Goal: Information Seeking & Learning: Learn about a topic

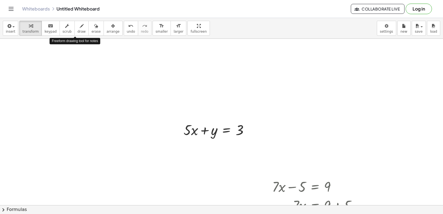
drag, startPoint x: 0, startPoint y: 0, endPoint x: 52, endPoint y: 97, distance: 110.2
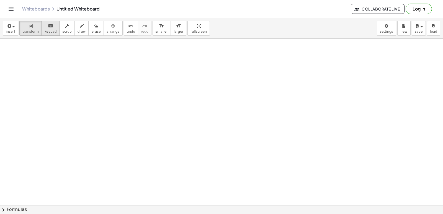
drag, startPoint x: 52, startPoint y: 97, endPoint x: 50, endPoint y: 26, distance: 70.7
click at [50, 25] on div "keyboard" at bounding box center [51, 25] width 12 height 7
click at [50, 26] on div "keyboard" at bounding box center [51, 25] width 12 height 7
drag, startPoint x: 47, startPoint y: 27, endPoint x: 322, endPoint y: 189, distance: 318.9
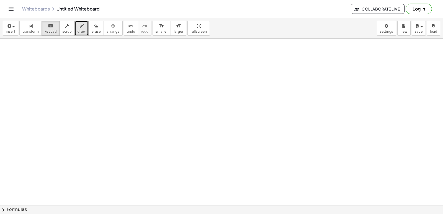
click at [78, 25] on div "button" at bounding box center [82, 25] width 8 height 7
click at [0, 0] on div at bounding box center [0, 0] width 0 height 0
click at [48, 27] on icon "keyboard" at bounding box center [50, 26] width 5 height 7
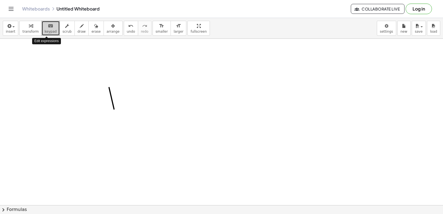
drag, startPoint x: 45, startPoint y: 27, endPoint x: 169, endPoint y: 101, distance: 143.5
drag, startPoint x: 89, startPoint y: 30, endPoint x: 108, endPoint y: 95, distance: 68.4
click at [91, 30] on span "erase" at bounding box center [95, 32] width 9 height 4
click at [0, 0] on div at bounding box center [0, 0] width 0 height 0
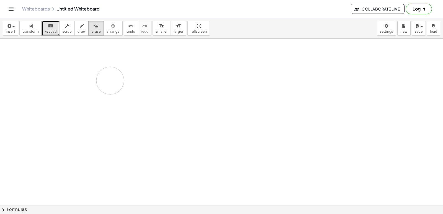
drag, startPoint x: 110, startPoint y: 95, endPoint x: 104, endPoint y: 86, distance: 10.8
click at [80, 26] on icon "button" at bounding box center [82, 26] width 4 height 7
drag, startPoint x: 361, startPoint y: 79, endPoint x: 361, endPoint y: 76, distance: 3.6
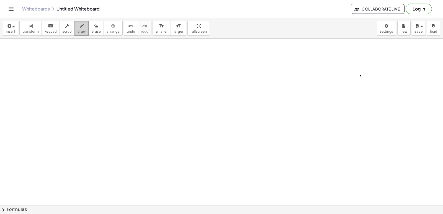
drag, startPoint x: 75, startPoint y: 24, endPoint x: 77, endPoint y: 31, distance: 7.5
click at [80, 24] on icon "button" at bounding box center [82, 26] width 4 height 7
drag, startPoint x: 169, startPoint y: 75, endPoint x: 198, endPoint y: 78, distance: 28.9
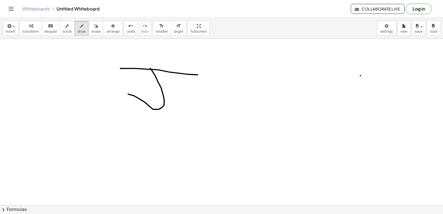
drag, startPoint x: 198, startPoint y: 78, endPoint x: 118, endPoint y: 97, distance: 81.9
drag, startPoint x: 221, startPoint y: 81, endPoint x: 207, endPoint y: 76, distance: 14.5
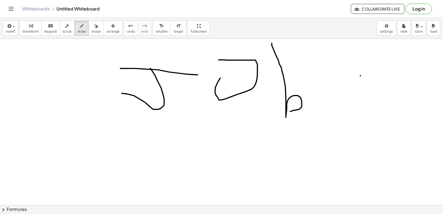
drag, startPoint x: 272, startPoint y: 47, endPoint x: 294, endPoint y: 111, distance: 67.5
drag, startPoint x: 294, startPoint y: 111, endPoint x: 327, endPoint y: 141, distance: 44.7
drag, startPoint x: 312, startPoint y: 105, endPoint x: 316, endPoint y: 112, distance: 7.8
drag, startPoint x: 316, startPoint y: 112, endPoint x: 329, endPoint y: 112, distance: 13.0
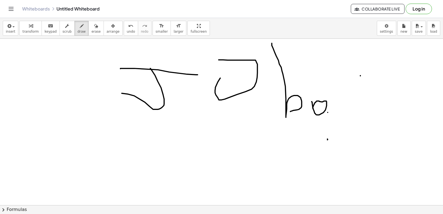
drag, startPoint x: 326, startPoint y: 108, endPoint x: 335, endPoint y: 82, distance: 27.4
drag, startPoint x: 335, startPoint y: 82, endPoint x: 351, endPoint y: 106, distance: 29.1
drag, startPoint x: 344, startPoint y: 102, endPoint x: 344, endPoint y: 91, distance: 11.4
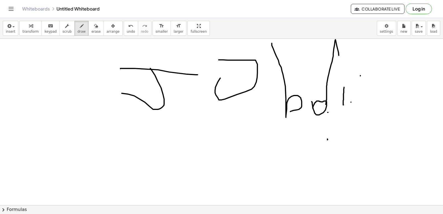
drag, startPoint x: 345, startPoint y: 76, endPoint x: 345, endPoint y: 80, distance: 3.6
drag, startPoint x: 357, startPoint y: 75, endPoint x: 363, endPoint y: 123, distance: 49.2
drag, startPoint x: 367, startPoint y: 121, endPoint x: 375, endPoint y: 115, distance: 9.8
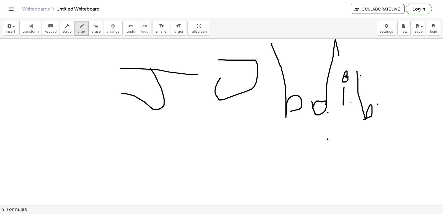
drag, startPoint x: 378, startPoint y: 88, endPoint x: 380, endPoint y: 109, distance: 21.4
drag, startPoint x: 387, startPoint y: 114, endPoint x: 396, endPoint y: 95, distance: 20.8
drag, startPoint x: 395, startPoint y: 96, endPoint x: 392, endPoint y: 104, distance: 9.0
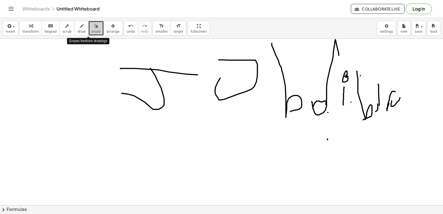
drag, startPoint x: 91, startPoint y: 33, endPoint x: 319, endPoint y: 121, distance: 243.7
click at [91, 30] on span "erase" at bounding box center [95, 32] width 9 height 4
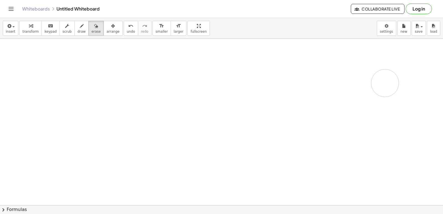
drag, startPoint x: 131, startPoint y: 75, endPoint x: 25, endPoint y: 124, distance: 116.7
drag, startPoint x: 25, startPoint y: 124, endPoint x: 46, endPoint y: 23, distance: 103.0
click at [48, 25] on icon "keyboard" at bounding box center [50, 26] width 5 height 7
click at [48, 24] on icon "keyboard" at bounding box center [50, 26] width 5 height 7
drag, startPoint x: 117, startPoint y: 92, endPoint x: 91, endPoint y: 96, distance: 26.6
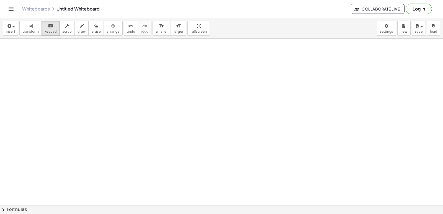
click at [48, 27] on icon "keyboard" at bounding box center [50, 26] width 5 height 7
drag, startPoint x: 345, startPoint y: 125, endPoint x: 280, endPoint y: 119, distance: 65.7
drag, startPoint x: 280, startPoint y: 119, endPoint x: 198, endPoint y: 108, distance: 82.7
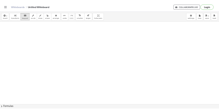
scroll to position [8329, 0]
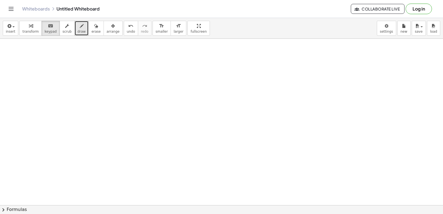
click at [80, 27] on icon "button" at bounding box center [82, 26] width 4 height 7
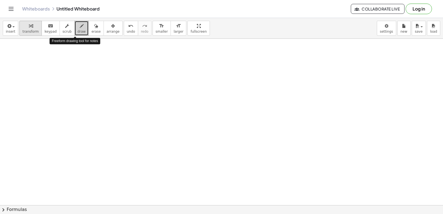
drag, startPoint x: 73, startPoint y: 27, endPoint x: 28, endPoint y: 21, distance: 45.6
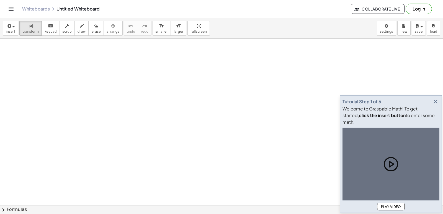
drag, startPoint x: 379, startPoint y: 81, endPoint x: 378, endPoint y: 84, distance: 3.2
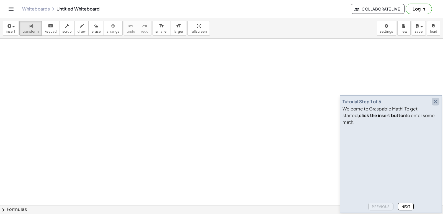
click at [436, 105] on icon "button" at bounding box center [435, 101] width 7 height 7
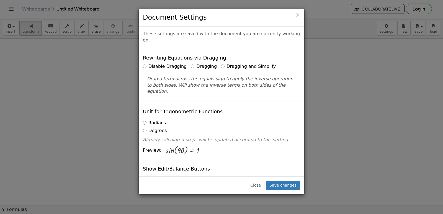
drag, startPoint x: 387, startPoint y: 32, endPoint x: 404, endPoint y: 44, distance: 21.7
click at [404, 44] on div "× Document Settings These settings are saved with the document you are currentl…" at bounding box center [221, 107] width 443 height 214
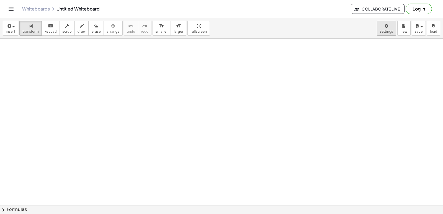
click at [391, 23] on body "Graspable Math Activities Get Started Activity Bank Assigned Work Classes White…" at bounding box center [221, 107] width 443 height 214
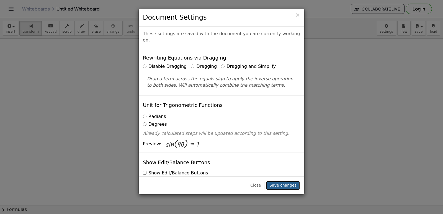
click at [286, 186] on button "Save changes" at bounding box center [283, 185] width 34 height 9
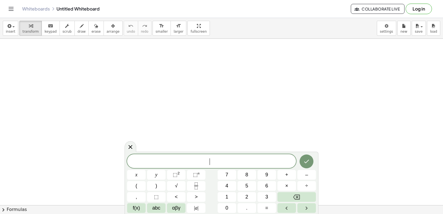
click at [228, 158] on span "​" at bounding box center [211, 162] width 169 height 8
click at [265, 183] on span "6" at bounding box center [266, 185] width 3 height 7
click at [265, 184] on span "6" at bounding box center [266, 185] width 3 height 7
click at [265, 183] on button "6" at bounding box center [267, 186] width 19 height 10
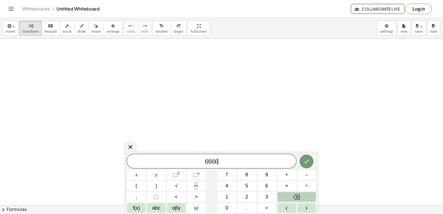
click at [297, 198] on icon "Backspace" at bounding box center [296, 197] width 7 height 5
click at [297, 197] on icon "Backspace" at bounding box center [296, 197] width 7 height 5
click at [296, 197] on icon "Backspace" at bounding box center [296, 197] width 7 height 7
click at [296, 194] on icon "Backspace" at bounding box center [296, 197] width 7 height 7
click at [215, 160] on span "​" at bounding box center [211, 162] width 169 height 8
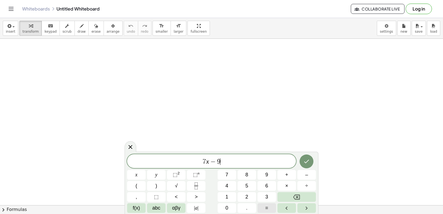
click at [267, 210] on span "=" at bounding box center [266, 207] width 3 height 7
click at [236, 195] on button "1" at bounding box center [227, 197] width 19 height 10
click at [244, 194] on button "2" at bounding box center [247, 197] width 19 height 10
click at [305, 162] on icon "Done" at bounding box center [306, 161] width 7 height 7
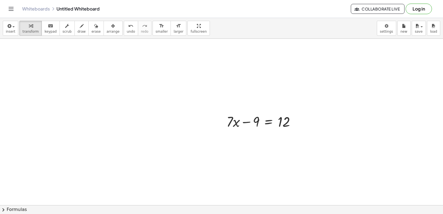
scroll to position [83, 0]
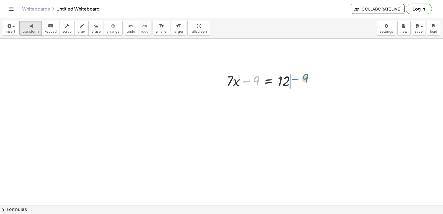
drag, startPoint x: 249, startPoint y: 81, endPoint x: 352, endPoint y: 105, distance: 105.3
click at [297, 78] on div at bounding box center [263, 80] width 79 height 19
click at [297, 98] on div at bounding box center [273, 99] width 99 height 19
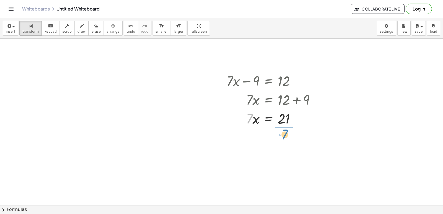
drag, startPoint x: 248, startPoint y: 116, endPoint x: 283, endPoint y: 132, distance: 38.6
click at [285, 142] on div at bounding box center [273, 142] width 99 height 28
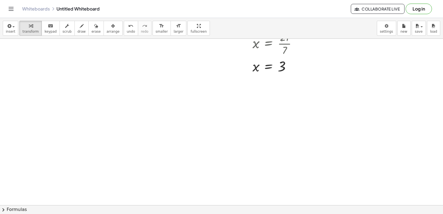
scroll to position [194, 0]
drag, startPoint x: 268, startPoint y: 167, endPoint x: 217, endPoint y: 151, distance: 53.2
click at [217, 151] on div at bounding box center [221, 29] width 443 height 369
click at [222, 152] on div at bounding box center [221, 29] width 443 height 369
click at [234, 152] on div at bounding box center [221, 29] width 443 height 369
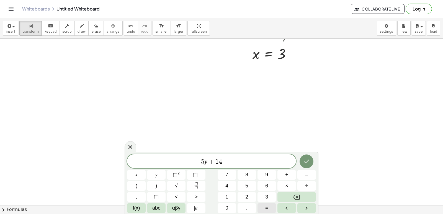
click at [264, 210] on button "=" at bounding box center [267, 208] width 19 height 10
click at [247, 189] on span "5" at bounding box center [246, 185] width 3 height 7
click at [300, 195] on button "Backspace" at bounding box center [297, 197] width 39 height 10
click at [245, 196] on button "2" at bounding box center [247, 197] width 19 height 10
click at [229, 197] on button "1" at bounding box center [227, 197] width 19 height 10
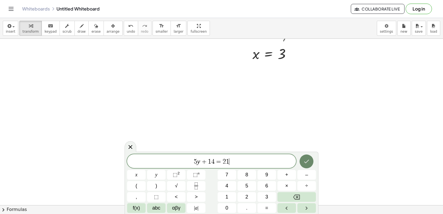
click at [304, 156] on button "Done" at bounding box center [307, 162] width 14 height 14
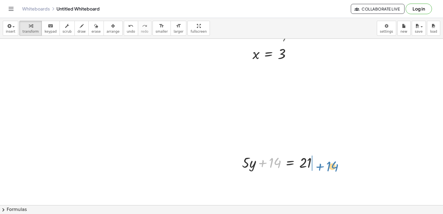
drag, startPoint x: 274, startPoint y: 162, endPoint x: 331, endPoint y: 166, distance: 56.9
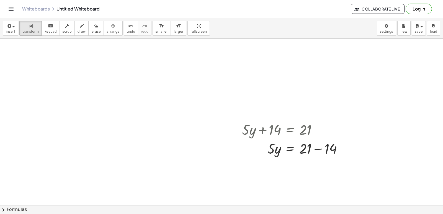
scroll to position [230, 0]
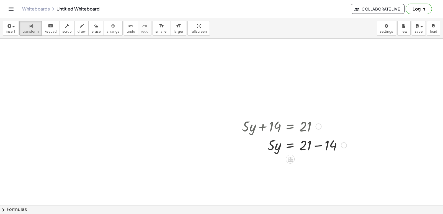
click at [318, 141] on div at bounding box center [294, 144] width 110 height 19
click at [128, 27] on icon "undo" at bounding box center [130, 26] width 5 height 7
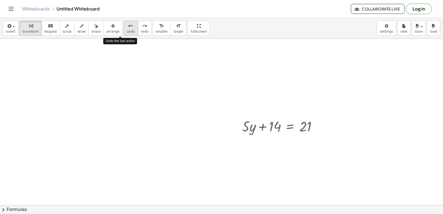
click at [128, 27] on icon "undo" at bounding box center [130, 26] width 5 height 7
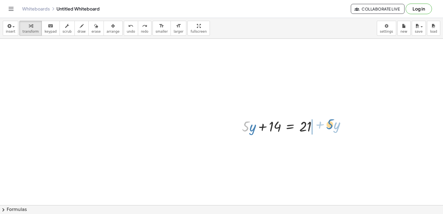
drag, startPoint x: 248, startPoint y: 127, endPoint x: 321, endPoint y: 122, distance: 73.9
click at [320, 122] on div at bounding box center [281, 126] width 85 height 19
click at [127, 32] on span "undo" at bounding box center [131, 32] width 8 height 4
drag, startPoint x: 251, startPoint y: 131, endPoint x: 318, endPoint y: 121, distance: 67.5
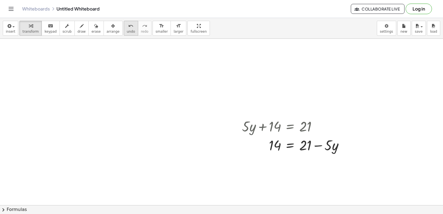
click at [128, 25] on icon "undo" at bounding box center [130, 26] width 5 height 7
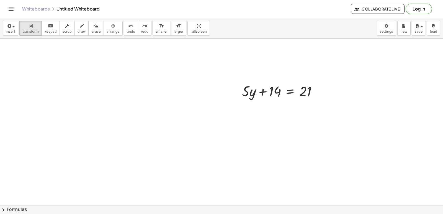
scroll to position [333, 0]
click at [111, 165] on div at bounding box center [221, 39] width 443 height 666
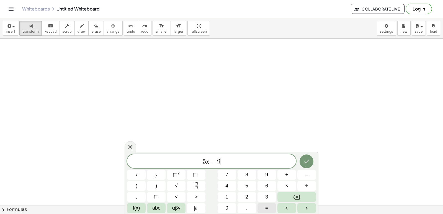
click at [264, 206] on button "=" at bounding box center [267, 208] width 19 height 10
click at [227, 194] on span "1" at bounding box center [227, 196] width 3 height 7
click at [310, 162] on icon "Done" at bounding box center [306, 161] width 7 height 7
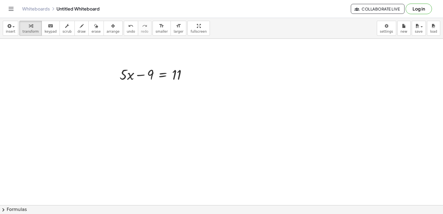
scroll to position [444, 0]
drag, startPoint x: 143, startPoint y: 66, endPoint x: 185, endPoint y: 64, distance: 42.7
click at [185, 64] on div at bounding box center [155, 65] width 77 height 19
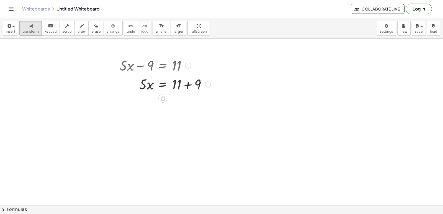
click at [190, 83] on div at bounding box center [165, 84] width 97 height 19
drag, startPoint x: 175, startPoint y: 121, endPoint x: 175, endPoint y: 116, distance: 5.3
click at [180, 127] on div at bounding box center [165, 126] width 97 height 28
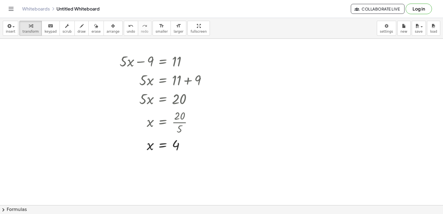
scroll to position [444, 0]
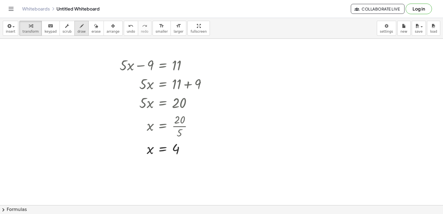
click at [80, 24] on icon "button" at bounding box center [82, 26] width 4 height 7
click at [368, 0] on html "Graspable Math Activities Get Started Activity Bank Assigned Work Classes White…" at bounding box center [221, 107] width 443 height 214
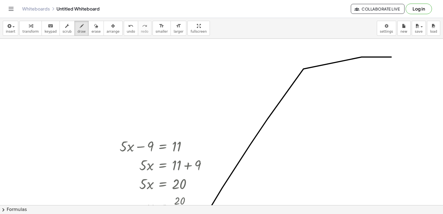
scroll to position [361, 0]
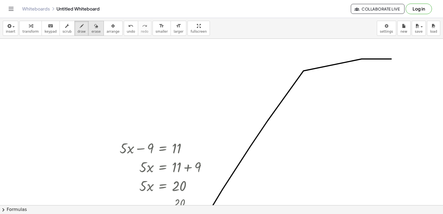
click at [91, 26] on div "button" at bounding box center [95, 25] width 9 height 7
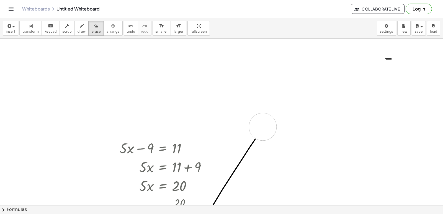
drag, startPoint x: 264, startPoint y: 126, endPoint x: 307, endPoint y: 75, distance: 66.6
drag, startPoint x: 307, startPoint y: 75, endPoint x: 377, endPoint y: 121, distance: 83.7
click at [377, 121] on div at bounding box center [221, 11] width 443 height 666
drag, startPoint x: 374, startPoint y: 64, endPoint x: 385, endPoint y: 62, distance: 11.0
click at [385, 61] on div at bounding box center [221, 11] width 443 height 666
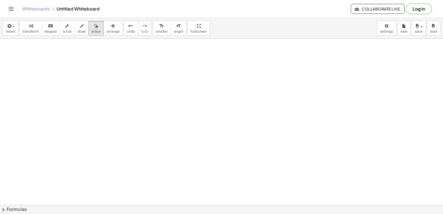
scroll to position [610, 0]
click at [50, 30] on span "keypad" at bounding box center [51, 32] width 12 height 4
click at [34, 27] on div "button" at bounding box center [30, 25] width 16 height 7
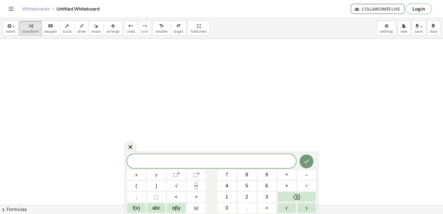
scroll to position [638, 0]
click at [187, 157] on div "​" at bounding box center [211, 161] width 169 height 14
click at [268, 209] on button "=" at bounding box center [267, 208] width 19 height 10
click at [250, 195] on button "2" at bounding box center [247, 197] width 19 height 10
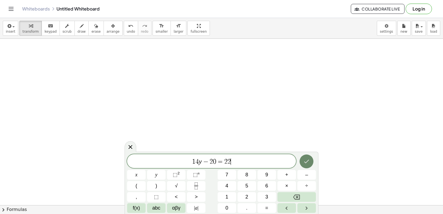
click at [304, 157] on button "Done" at bounding box center [307, 162] width 14 height 14
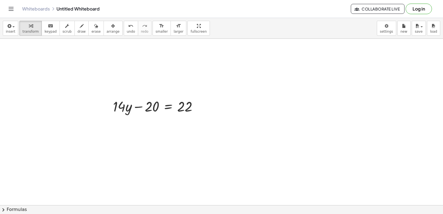
scroll to position [694, 0]
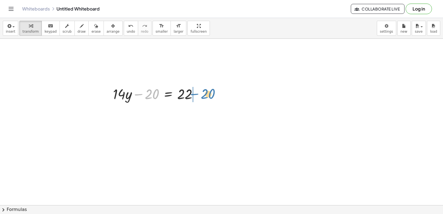
drag, startPoint x: 150, startPoint y: 96, endPoint x: 211, endPoint y: 97, distance: 61.0
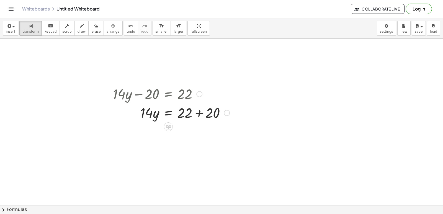
click at [200, 112] on div at bounding box center [171, 112] width 122 height 19
drag, startPoint x: 148, startPoint y: 132, endPoint x: 183, endPoint y: 144, distance: 36.2
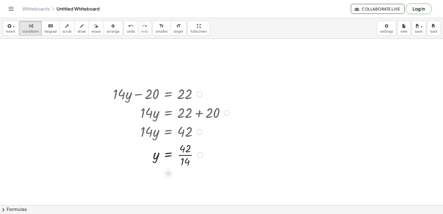
drag, startPoint x: 183, startPoint y: 144, endPoint x: 234, endPoint y: 167, distance: 56.4
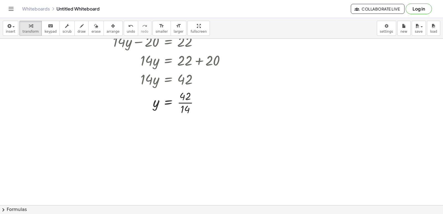
scroll to position [749, 0]
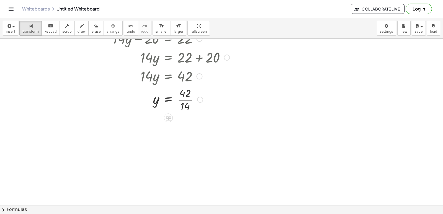
click at [185, 99] on div at bounding box center [171, 99] width 122 height 28
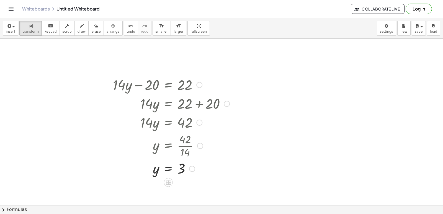
scroll to position [694, 0]
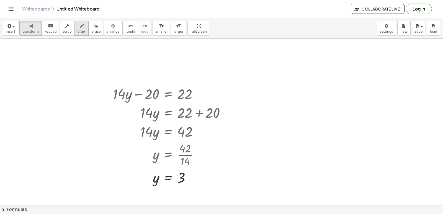
drag, startPoint x: 75, startPoint y: 29, endPoint x: 78, endPoint y: 35, distance: 5.7
click at [75, 29] on button "draw" at bounding box center [82, 28] width 14 height 15
drag, startPoint x: 241, startPoint y: 150, endPoint x: 286, endPoint y: 97, distance: 68.6
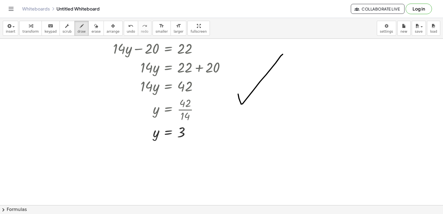
scroll to position [722, 0]
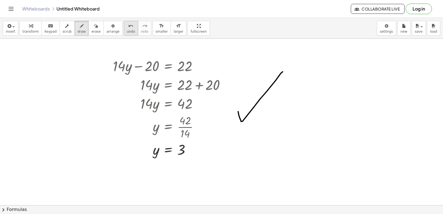
click at [124, 29] on button "undo undo" at bounding box center [131, 28] width 14 height 15
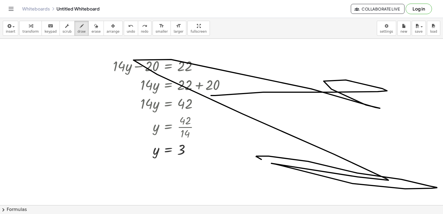
drag, startPoint x: 269, startPoint y: 156, endPoint x: 211, endPoint y: 96, distance: 83.7
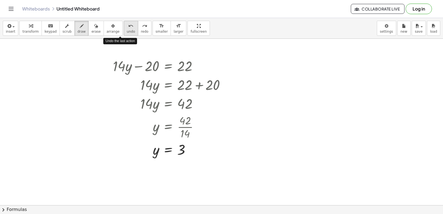
click at [126, 30] on button "undo undo" at bounding box center [131, 28] width 14 height 15
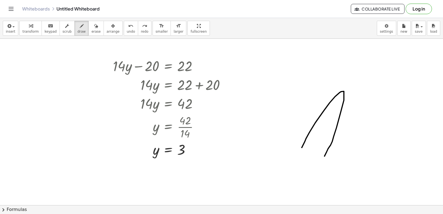
drag, startPoint x: 306, startPoint y: 139, endPoint x: 321, endPoint y: 150, distance: 19.2
drag, startPoint x: 294, startPoint y: 154, endPoint x: 292, endPoint y: 152, distance: 3.1
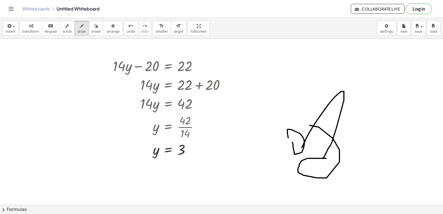
drag, startPoint x: 299, startPoint y: 167, endPoint x: 295, endPoint y: 137, distance: 30.2
drag, startPoint x: 122, startPoint y: 29, endPoint x: 126, endPoint y: 31, distance: 4.3
click at [127, 30] on span "undo" at bounding box center [131, 32] width 8 height 4
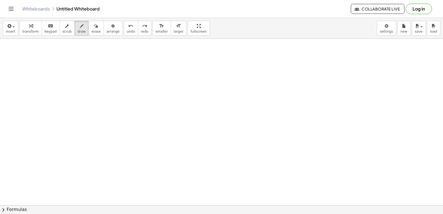
scroll to position [860, 0]
click at [28, 30] on span "transform" at bounding box center [30, 32] width 16 height 4
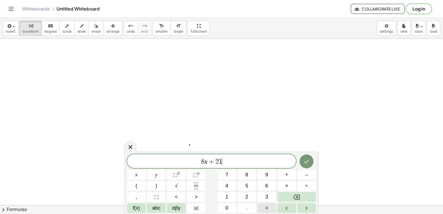
click at [266, 205] on span "=" at bounding box center [266, 207] width 3 height 7
click at [246, 183] on span "5" at bounding box center [246, 185] width 3 height 7
click at [303, 161] on icon "Done" at bounding box center [306, 161] width 7 height 7
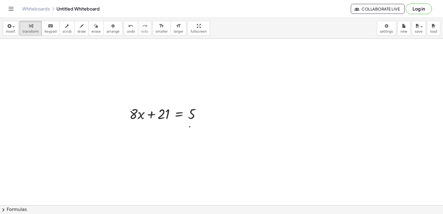
scroll to position [888, 0]
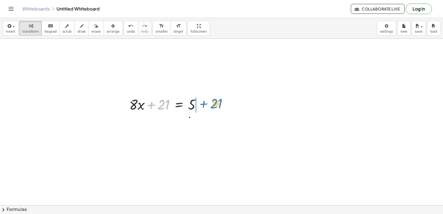
drag, startPoint x: 164, startPoint y: 104, endPoint x: 216, endPoint y: 103, distance: 52.7
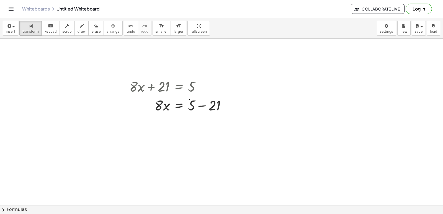
scroll to position [916, 0]
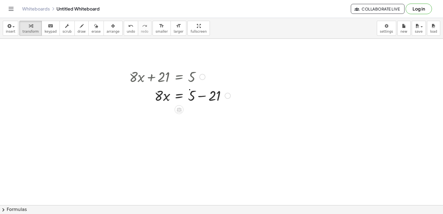
click at [202, 95] on div at bounding box center [180, 95] width 107 height 19
drag, startPoint x: 167, startPoint y: 133, endPoint x: 201, endPoint y: 131, distance: 33.9
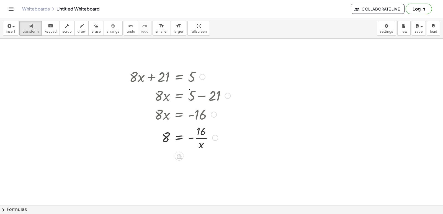
drag, startPoint x: 199, startPoint y: 130, endPoint x: 188, endPoint y: 171, distance: 42.5
click at [128, 29] on icon "undo" at bounding box center [130, 26] width 5 height 7
drag, startPoint x: 159, startPoint y: 114, endPoint x: 199, endPoint y: 133, distance: 44.4
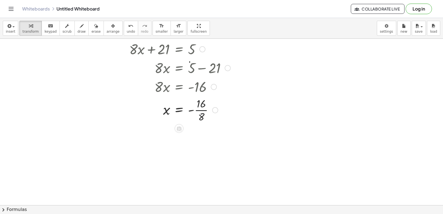
click at [202, 110] on div at bounding box center [180, 110] width 107 height 28
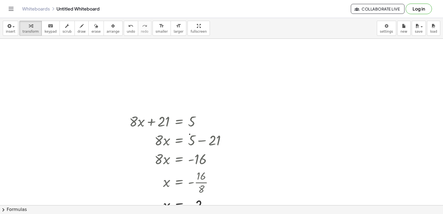
scroll to position [805, 0]
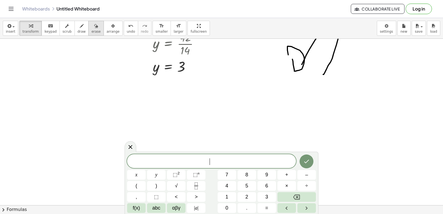
click at [91, 24] on div "button" at bounding box center [95, 25] width 9 height 7
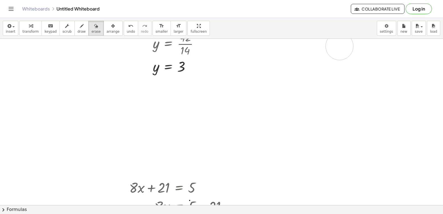
drag, startPoint x: 326, startPoint y: 66, endPoint x: 329, endPoint y: 59, distance: 8.1
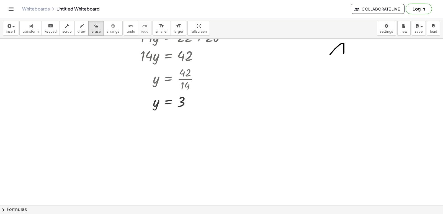
scroll to position [694, 0]
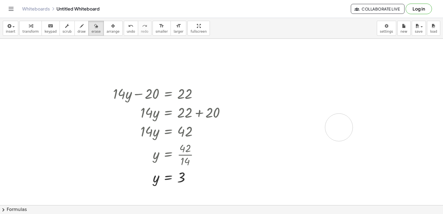
drag, startPoint x: 330, startPoint y: 146, endPoint x: 343, endPoint y: 130, distance: 20.5
click at [33, 27] on div "button" at bounding box center [30, 25] width 16 height 7
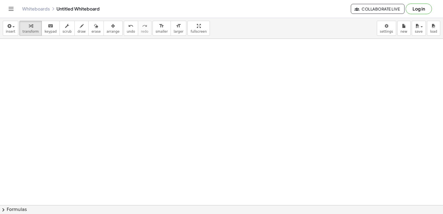
scroll to position [1054, 0]
drag, startPoint x: 111, startPoint y: 57, endPoint x: 106, endPoint y: 63, distance: 8.5
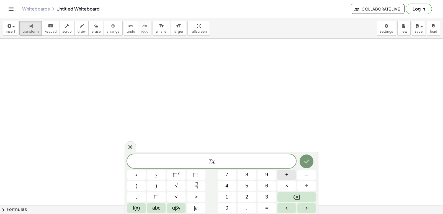
click at [288, 173] on span "+" at bounding box center [286, 174] width 3 height 7
click at [150, 175] on button "y" at bounding box center [156, 175] width 19 height 10
click at [267, 203] on div "7 x + y ​ x y ⬚ 2 ⬚ n 7 8 9 + – ( ) √ 4 5 6 × ÷ , ⬚ < > 1 2 3 f(x) abc αβγ | a …" at bounding box center [221, 183] width 189 height 59
click at [265, 173] on span "9" at bounding box center [266, 174] width 3 height 7
click at [308, 193] on button "Backspace" at bounding box center [297, 197] width 39 height 10
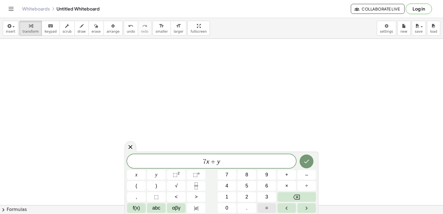
click at [270, 205] on button "=" at bounding box center [267, 208] width 19 height 10
click at [269, 173] on button "9" at bounding box center [267, 175] width 19 height 10
click at [307, 159] on icon "Done" at bounding box center [306, 161] width 7 height 7
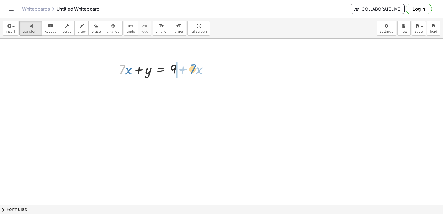
drag, startPoint x: 122, startPoint y: 70, endPoint x: 193, endPoint y: 70, distance: 70.6
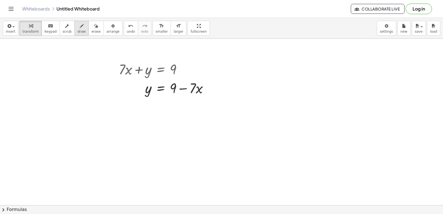
click at [79, 29] on button "draw" at bounding box center [82, 28] width 14 height 15
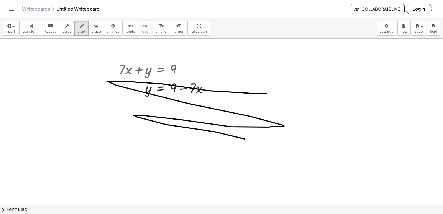
drag, startPoint x: 251, startPoint y: 93, endPoint x: 106, endPoint y: 137, distance: 151.4
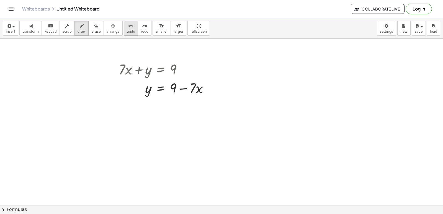
click at [128, 28] on icon "undo" at bounding box center [130, 26] width 5 height 7
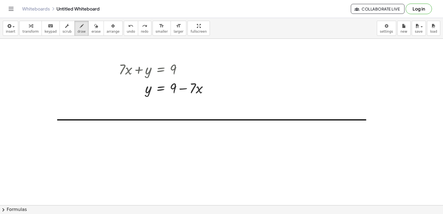
drag, startPoint x: 58, startPoint y: 120, endPoint x: 246, endPoint y: 105, distance: 189.3
click at [23, 32] on span "transform" at bounding box center [30, 32] width 16 height 4
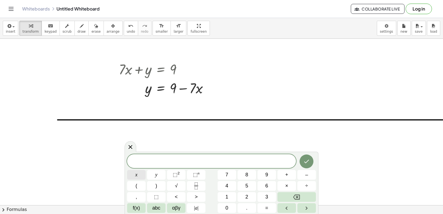
click at [141, 176] on button "x" at bounding box center [136, 175] width 19 height 10
click at [304, 176] on button "–" at bounding box center [307, 175] width 19 height 10
click at [224, 186] on button "4" at bounding box center [227, 186] width 19 height 10
click at [152, 173] on button "y" at bounding box center [156, 175] width 19 height 10
click at [264, 209] on button "=" at bounding box center [267, 208] width 19 height 10
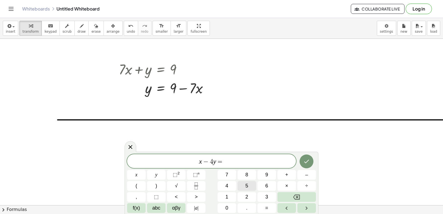
click at [247, 185] on span "5" at bounding box center [246, 185] width 3 height 7
click at [307, 160] on icon "Done" at bounding box center [306, 161] width 7 height 7
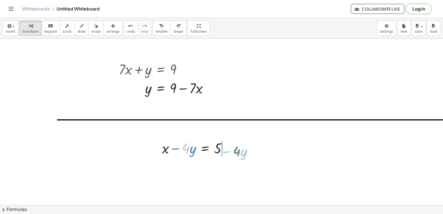
drag, startPoint x: 188, startPoint y: 151, endPoint x: 239, endPoint y: 153, distance: 50.8
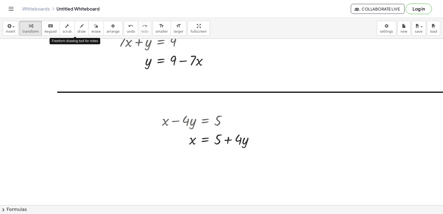
drag, startPoint x: 74, startPoint y: 28, endPoint x: 72, endPoint y: 40, distance: 12.7
click at [80, 28] on icon "button" at bounding box center [82, 26] width 4 height 7
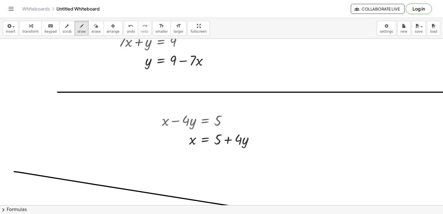
drag, startPoint x: 14, startPoint y: 172, endPoint x: 443, endPoint y: 224, distance: 432.1
click at [443, 214] on html "Graspable Math Activities Get Started Activity Bank Assigned Work Classes White…" at bounding box center [221, 107] width 443 height 214
drag, startPoint x: 116, startPoint y: 29, endPoint x: 31, endPoint y: 168, distance: 162.5
click at [124, 29] on button "undo undo" at bounding box center [131, 28] width 14 height 15
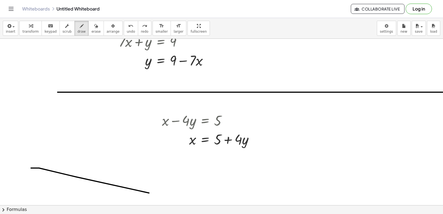
drag, startPoint x: 31, startPoint y: 168, endPoint x: 342, endPoint y: 212, distance: 314.4
click at [354, 214] on html "Graspable Math Activities Get Started Activity Bank Assigned Work Classes White…" at bounding box center [221, 107] width 443 height 214
click at [124, 29] on button "undo undo" at bounding box center [131, 28] width 14 height 15
drag, startPoint x: 74, startPoint y: 142, endPoint x: 427, endPoint y: 211, distance: 359.5
click at [428, 211] on div "insert select one: Math Expression Function Text Youtube Video Graphing Geometr…" at bounding box center [221, 116] width 443 height 196
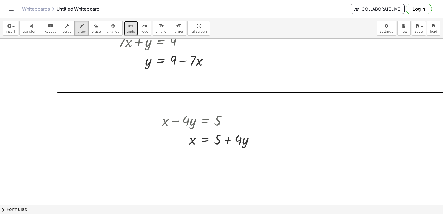
click at [124, 25] on button "undo undo" at bounding box center [131, 28] width 14 height 15
drag, startPoint x: 116, startPoint y: 25, endPoint x: 322, endPoint y: 164, distance: 249.0
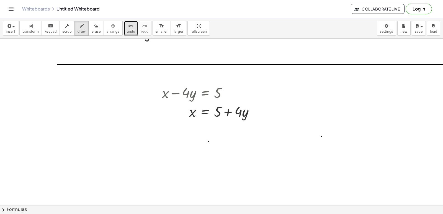
click at [29, 27] on icon "button" at bounding box center [31, 26] width 4 height 7
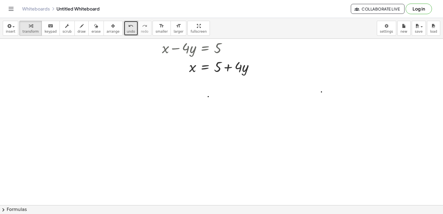
scroll to position [1165, 0]
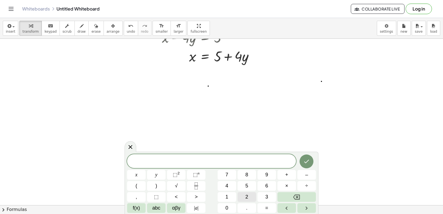
click at [248, 194] on span "2" at bounding box center [246, 196] width 3 height 7
click at [164, 174] on button "y" at bounding box center [156, 175] width 19 height 10
click at [248, 175] on span "8" at bounding box center [246, 174] width 3 height 7
click at [306, 195] on button "Backspace" at bounding box center [297, 197] width 39 height 10
click at [291, 171] on button "+" at bounding box center [287, 175] width 19 height 10
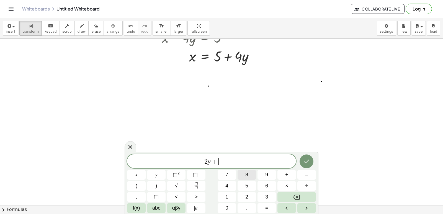
click at [248, 176] on span "8" at bounding box center [246, 174] width 3 height 7
click at [288, 184] on span "×" at bounding box center [286, 185] width 3 height 7
click at [268, 204] on button "=" at bounding box center [267, 208] width 19 height 10
click at [250, 197] on button "2" at bounding box center [247, 197] width 19 height 10
click at [227, 188] on span "4" at bounding box center [227, 185] width 3 height 7
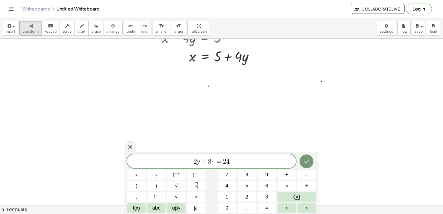
click at [214, 163] on span "·" at bounding box center [213, 161] width 4 height 7
click at [308, 193] on button "Backspace" at bounding box center [297, 197] width 39 height 10
click at [304, 160] on icon "Done" at bounding box center [306, 161] width 7 height 7
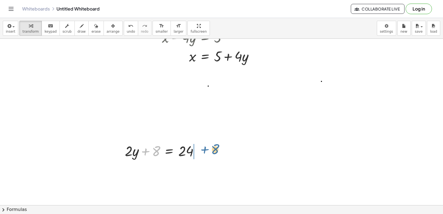
drag, startPoint x: 159, startPoint y: 159, endPoint x: 210, endPoint y: 147, distance: 52.8
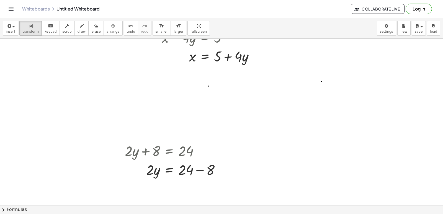
drag, startPoint x: 210, startPoint y: 147, endPoint x: 324, endPoint y: 135, distance: 114.4
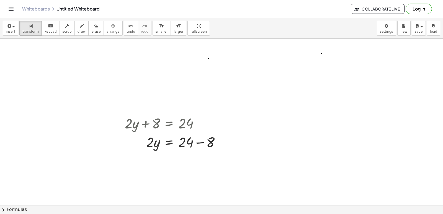
scroll to position [1221, 0]
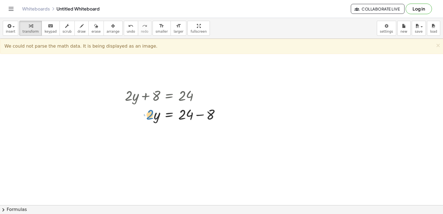
drag, startPoint x: 149, startPoint y: 116, endPoint x: 141, endPoint y: 135, distance: 20.5
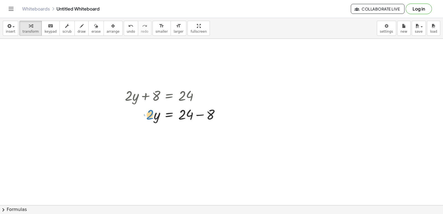
drag, startPoint x: 148, startPoint y: 116, endPoint x: 178, endPoint y: 130, distance: 32.5
drag, startPoint x: 150, startPoint y: 110, endPoint x: 49, endPoint y: 105, distance: 101.5
click at [117, 123] on div "+ · 2 · y + 8 = 24 · 2 · 2 · y 8 = 24 + −" at bounding box center [173, 104] width 112 height 40
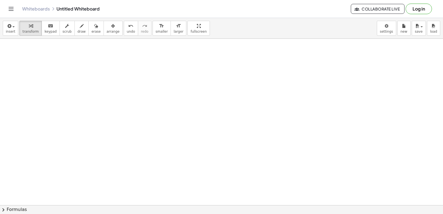
scroll to position [1336, 0]
drag, startPoint x: 136, startPoint y: 135, endPoint x: 177, endPoint y: 129, distance: 41.7
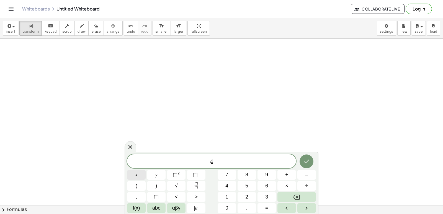
click at [135, 173] on span "x" at bounding box center [136, 174] width 2 height 7
click at [307, 175] on span "–" at bounding box center [306, 174] width 3 height 7
click at [242, 196] on button "2" at bounding box center [247, 197] width 19 height 10
click at [222, 206] on button "0" at bounding box center [227, 208] width 19 height 10
click at [272, 208] on button "=" at bounding box center [267, 208] width 19 height 10
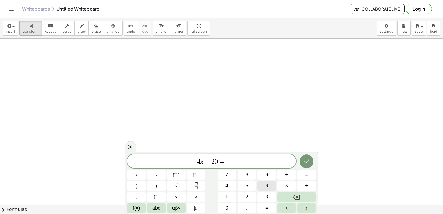
click at [264, 184] on button "6" at bounding box center [267, 186] width 19 height 10
click at [229, 206] on button "0" at bounding box center [227, 208] width 19 height 10
click at [309, 158] on icon "Done" at bounding box center [306, 161] width 7 height 7
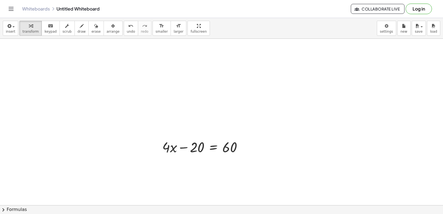
scroll to position [1392, 0]
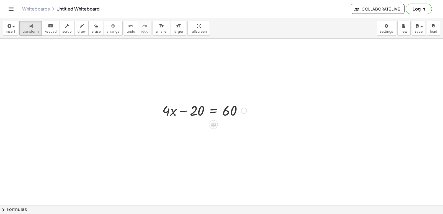
click at [203, 111] on div at bounding box center [205, 110] width 90 height 19
drag, startPoint x: 190, startPoint y: 111, endPoint x: 252, endPoint y: 110, distance: 62.1
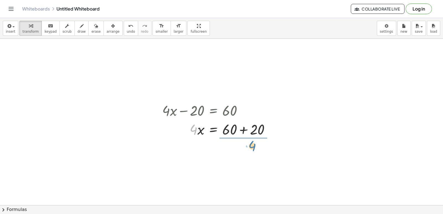
drag, startPoint x: 196, startPoint y: 129, endPoint x: 249, endPoint y: 145, distance: 55.5
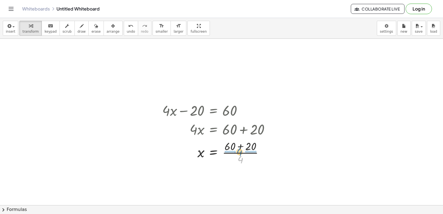
drag, startPoint x: 242, startPoint y: 160, endPoint x: 241, endPoint y: 153, distance: 7.6
click at [241, 153] on div at bounding box center [218, 153] width 117 height 28
click at [242, 180] on div at bounding box center [219, 180] width 119 height 28
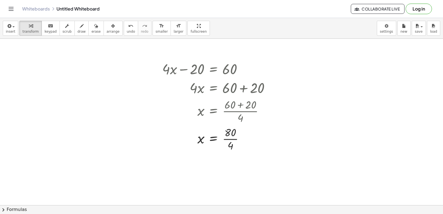
scroll to position [1475, 0]
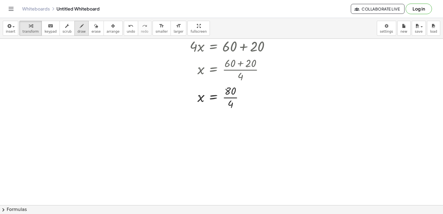
click at [78, 30] on span "draw" at bounding box center [82, 32] width 8 height 4
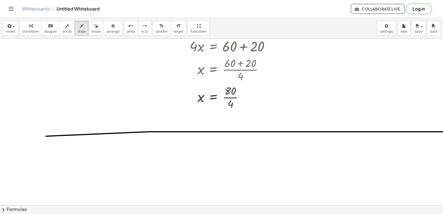
drag, startPoint x: 443, startPoint y: 132, endPoint x: 424, endPoint y: 123, distance: 21.3
drag, startPoint x: 24, startPoint y: 23, endPoint x: 80, endPoint y: 73, distance: 74.6
click at [24, 23] on div "button" at bounding box center [30, 25] width 16 height 7
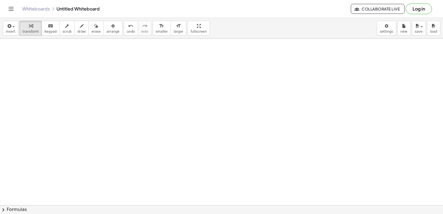
scroll to position [1558, 0]
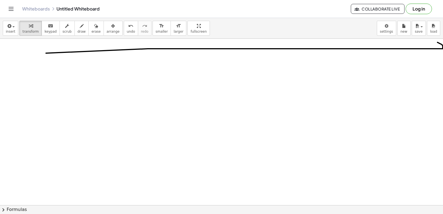
drag, startPoint x: 168, startPoint y: 67, endPoint x: 189, endPoint y: 61, distance: 22.0
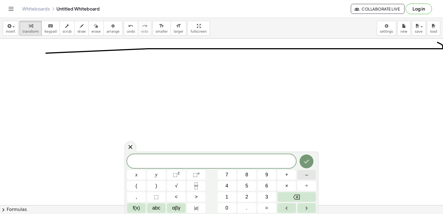
click at [303, 171] on button "–" at bounding box center [307, 175] width 19 height 10
click at [252, 194] on button "2" at bounding box center [247, 197] width 19 height 10
click at [142, 175] on button "x" at bounding box center [136, 175] width 19 height 10
click at [283, 176] on button "+" at bounding box center [287, 175] width 19 height 10
click at [252, 182] on button "5" at bounding box center [247, 186] width 19 height 10
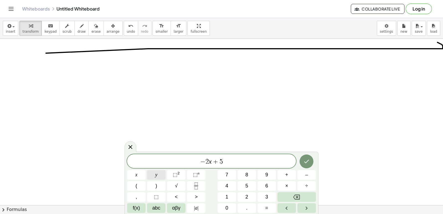
click at [151, 173] on button "y" at bounding box center [156, 175] width 19 height 10
click at [265, 207] on button "=" at bounding box center [267, 208] width 19 height 10
click at [267, 197] on span "3" at bounding box center [266, 196] width 3 height 7
click at [308, 159] on icon "Done" at bounding box center [306, 161] width 7 height 7
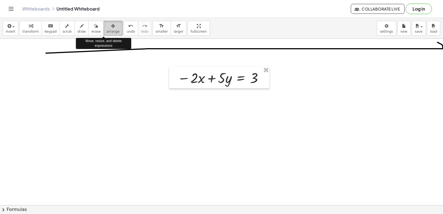
click at [111, 27] on icon "button" at bounding box center [113, 26] width 4 height 7
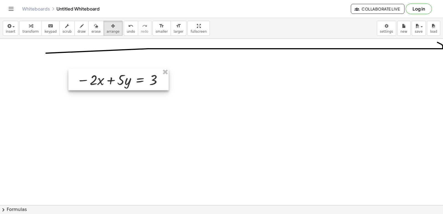
drag, startPoint x: 227, startPoint y: 83, endPoint x: 126, endPoint y: 85, distance: 100.9
click at [126, 85] on div at bounding box center [118, 80] width 100 height 22
click at [27, 17] on div "Whiteboards Untitled Whiteboard Collaborate Live Log in" at bounding box center [222, 9] width 430 height 18
click at [30, 25] on icon "button" at bounding box center [31, 26] width 4 height 7
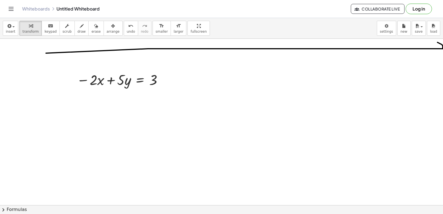
scroll to position [1558, 6]
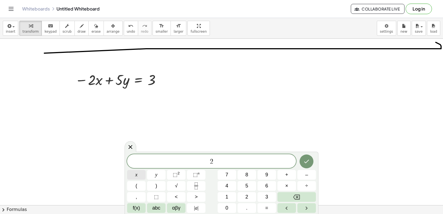
click at [137, 172] on span "x" at bounding box center [136, 174] width 2 height 7
click at [285, 174] on button "+" at bounding box center [287, 175] width 19 height 10
click at [227, 173] on span "7" at bounding box center [227, 174] width 3 height 7
click at [161, 172] on button "y" at bounding box center [156, 175] width 19 height 10
click at [269, 206] on button "=" at bounding box center [267, 208] width 19 height 10
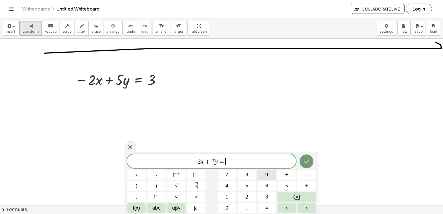
click at [266, 175] on span "9" at bounding box center [266, 174] width 3 height 7
click at [308, 160] on icon "Done" at bounding box center [306, 161] width 7 height 7
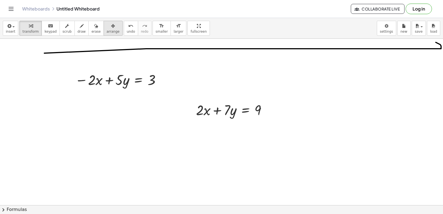
click at [104, 25] on button "arrange" at bounding box center [113, 28] width 19 height 15
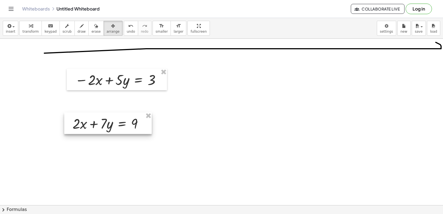
drag, startPoint x: 209, startPoint y: 109, endPoint x: 86, endPoint y: 122, distance: 124.0
click at [86, 122] on div at bounding box center [108, 123] width 88 height 22
click at [25, 34] on span "transform" at bounding box center [30, 32] width 16 height 4
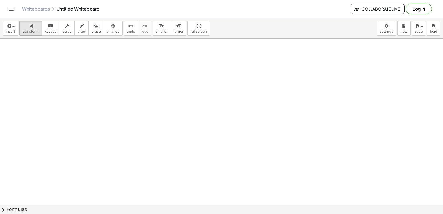
scroll to position [1669, 6]
click at [128, 26] on icon "undo" at bounding box center [130, 26] width 5 height 7
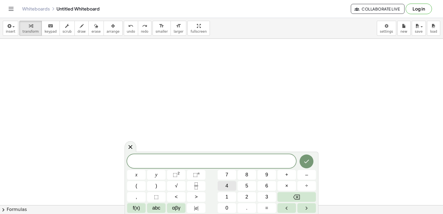
click at [233, 185] on button "4" at bounding box center [227, 186] width 19 height 10
click at [247, 186] on button "5" at bounding box center [247, 186] width 19 height 10
click at [222, 185] on div "4 5 ​ x y ⬚ 2 ⬚ n 7 8 9 + – ( ) √ 4 5 6 × ÷ , ⬚ < > 1 2 3 f(x) abc αβγ | a | 0 …" at bounding box center [221, 183] width 189 height 59
click at [242, 192] on div "4 5 ​ x y ⬚ 2 ⬚ n 7 8 9 + – ( ) √ 4 5 6 × ÷ , ⬚ < > 1 2 3 f(x) abc αβγ | a | 0 …" at bounding box center [221, 183] width 189 height 59
drag, startPoint x: 241, startPoint y: 194, endPoint x: 239, endPoint y: 198, distance: 4.3
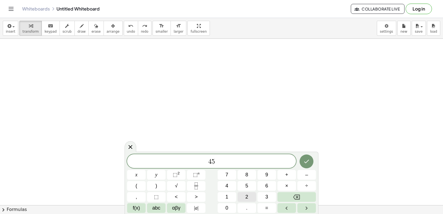
click at [239, 198] on div "4 5 x y ⬚ 2 ⬚ n 7 8 9 + – ( ) √ 4 5 6 × ÷ , ⬚ < > 1 2 3 f(x) abc αβγ | a | 0 . =" at bounding box center [221, 183] width 189 height 59
click at [241, 194] on button "2" at bounding box center [247, 197] width 19 height 10
click at [242, 186] on button "5" at bounding box center [247, 186] width 19 height 10
click at [238, 185] on div "4 5 2 5 ​ x y ⬚ 2 ⬚ n 7 8 9 + – ( ) √ 4 5 6 × ÷ , ⬚ < > 1 2 3 f(x) abc αβγ | a …" at bounding box center [221, 183] width 189 height 59
click at [252, 187] on button "5" at bounding box center [247, 186] width 19 height 10
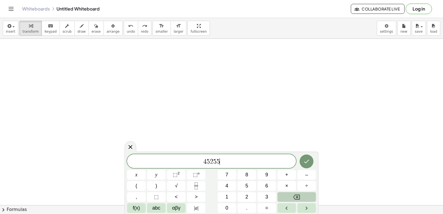
click at [297, 195] on icon "Backspace" at bounding box center [296, 197] width 7 height 7
click at [298, 195] on icon "Backspace" at bounding box center [296, 197] width 7 height 5
click at [298, 194] on icon "Backspace" at bounding box center [296, 197] width 7 height 7
click at [298, 190] on div "4 5 x y ⬚ 2 ⬚ n 7 8 9 + – ( ) √ 4 5 6 × ÷ , ⬚ < > 1 2 3 f(x) abc αβγ | a | 0 . =" at bounding box center [221, 183] width 189 height 59
click at [298, 190] on button "÷" at bounding box center [307, 186] width 19 height 10
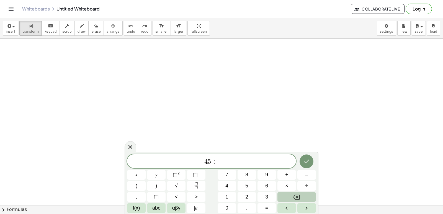
click at [298, 195] on icon "Backspace" at bounding box center [296, 197] width 7 height 5
click at [224, 199] on button "1" at bounding box center [227, 197] width 19 height 10
click at [223, 210] on button "0" at bounding box center [227, 208] width 19 height 10
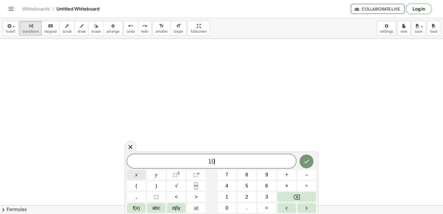
click at [137, 175] on span "x" at bounding box center [136, 174] width 2 height 7
click at [306, 177] on span "–" at bounding box center [306, 174] width 3 height 7
click at [251, 185] on button "5" at bounding box center [247, 186] width 19 height 10
click at [160, 174] on button "y" at bounding box center [156, 175] width 19 height 10
click at [268, 207] on span "=" at bounding box center [266, 207] width 3 height 7
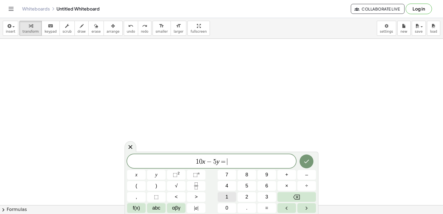
click at [231, 196] on button "1" at bounding box center [227, 197] width 19 height 10
click at [227, 211] on span "0" at bounding box center [227, 207] width 3 height 7
click at [302, 158] on button "Done" at bounding box center [307, 162] width 14 height 14
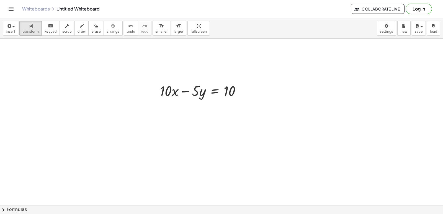
click at [107, 33] on span "arrange" at bounding box center [113, 32] width 13 height 4
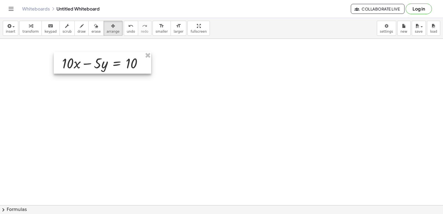
drag, startPoint x: 198, startPoint y: 87, endPoint x: 99, endPoint y: 58, distance: 102.5
click at [99, 59] on div at bounding box center [103, 63] width 98 height 22
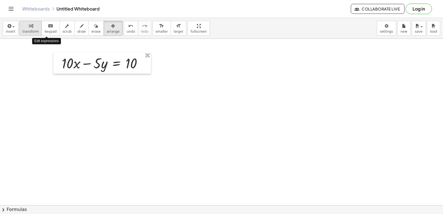
click at [35, 30] on span "transform" at bounding box center [30, 32] width 16 height 4
drag, startPoint x: 162, startPoint y: 152, endPoint x: 178, endPoint y: 150, distance: 16.2
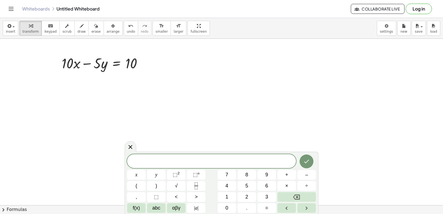
click at [185, 157] on div "​" at bounding box center [211, 161] width 169 height 14
click at [268, 194] on span "3" at bounding box center [266, 196] width 3 height 7
click at [131, 173] on button "x" at bounding box center [136, 175] width 19 height 10
click at [288, 172] on span "+" at bounding box center [286, 174] width 3 height 7
click at [245, 181] on button "5" at bounding box center [247, 186] width 19 height 10
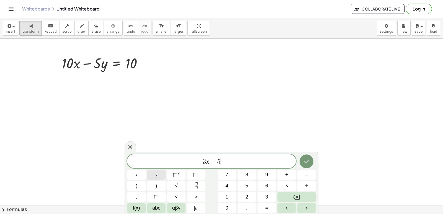
click at [157, 173] on span "y" at bounding box center [156, 174] width 2 height 7
click at [268, 208] on button "=" at bounding box center [267, 208] width 19 height 10
click at [230, 197] on button "1" at bounding box center [227, 197] width 19 height 10
click at [267, 186] on span "6" at bounding box center [266, 185] width 3 height 7
click at [307, 163] on icon "Done" at bounding box center [306, 161] width 7 height 7
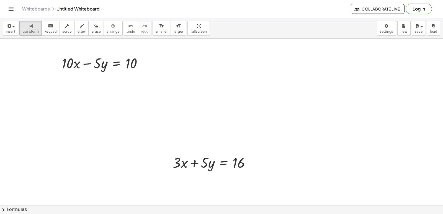
click at [107, 30] on span "arrange" at bounding box center [113, 32] width 13 height 4
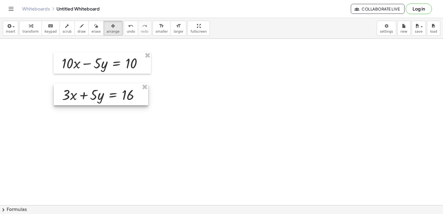
drag, startPoint x: 216, startPoint y: 161, endPoint x: 105, endPoint y: 93, distance: 130.0
click at [105, 93] on div at bounding box center [101, 95] width 94 height 22
click at [32, 25] on div "button" at bounding box center [30, 25] width 16 height 7
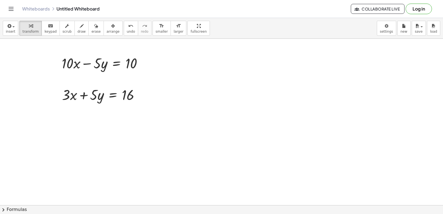
click at [80, 29] on icon "button" at bounding box center [82, 26] width 4 height 7
drag, startPoint x: 50, startPoint y: 48, endPoint x: 60, endPoint y: 94, distance: 46.8
click at [127, 24] on div "undo" at bounding box center [131, 25] width 8 height 7
drag, startPoint x: 48, startPoint y: 50, endPoint x: 42, endPoint y: 102, distance: 52.4
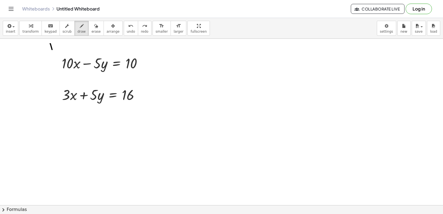
click at [128, 25] on icon "undo" at bounding box center [130, 26] width 5 height 7
drag, startPoint x: 55, startPoint y: 49, endPoint x: 55, endPoint y: 84, distance: 35.2
click at [127, 28] on div "undo" at bounding box center [131, 25] width 8 height 7
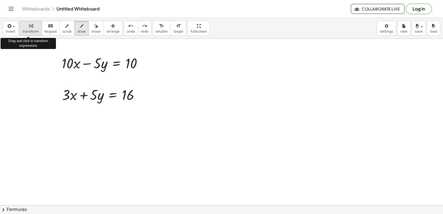
click at [32, 29] on div "button" at bounding box center [30, 25] width 16 height 7
drag, startPoint x: 131, startPoint y: 163, endPoint x: 147, endPoint y: 109, distance: 55.9
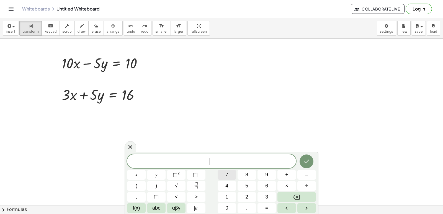
click at [228, 176] on span "7" at bounding box center [227, 174] width 3 height 7
click at [140, 176] on button "x" at bounding box center [136, 175] width 19 height 10
click at [286, 173] on span "+" at bounding box center [286, 174] width 3 height 7
click at [273, 196] on button "3" at bounding box center [267, 197] width 19 height 10
click at [142, 175] on button "x" at bounding box center [136, 175] width 19 height 10
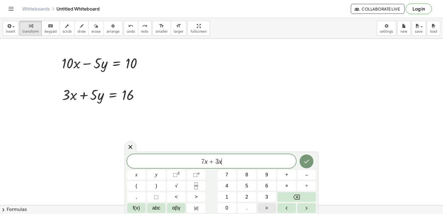
click at [268, 206] on span "=" at bounding box center [266, 207] width 3 height 7
click at [231, 211] on div "7 x + 3 x = ​ x y ⬚ 2 ⬚ n 7 8 9 + – ( ) √ 4 5 6 × ÷ , ⬚ < > 1 2 3 f(x) abc αβγ …" at bounding box center [221, 183] width 189 height 59
click at [225, 194] on button "1" at bounding box center [227, 197] width 19 height 10
click at [229, 208] on button "0" at bounding box center [227, 208] width 19 height 10
click at [286, 171] on span "+" at bounding box center [286, 174] width 3 height 7
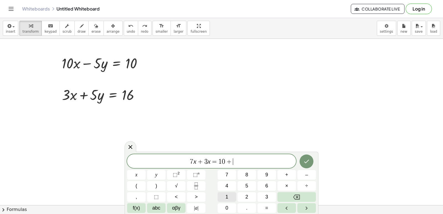
click at [227, 195] on span "1" at bounding box center [227, 196] width 3 height 7
click at [266, 183] on span "6" at bounding box center [266, 185] width 3 height 7
click at [305, 158] on button "Done" at bounding box center [307, 162] width 14 height 14
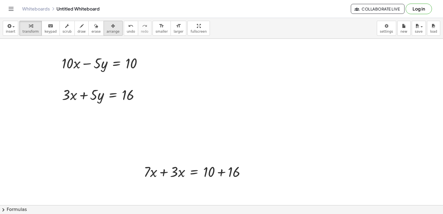
click at [107, 27] on div "button" at bounding box center [113, 25] width 13 height 7
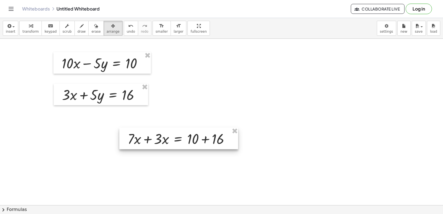
drag, startPoint x: 190, startPoint y: 174, endPoint x: 174, endPoint y: 141, distance: 36.7
click at [174, 141] on div at bounding box center [178, 139] width 119 height 22
click at [32, 31] on span "transform" at bounding box center [30, 32] width 16 height 4
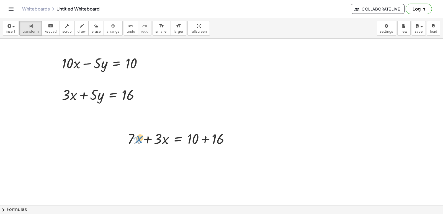
click at [132, 136] on div at bounding box center [181, 138] width 112 height 19
drag, startPoint x: 143, startPoint y: 138, endPoint x: 218, endPoint y: 133, distance: 75.0
click at [143, 138] on div at bounding box center [181, 138] width 112 height 19
click at [178, 139] on div "+ · 7 · x + · 3 · x = + 10 + 16 · x = + 10 + 16 · 10" at bounding box center [178, 139] width 0 height 0
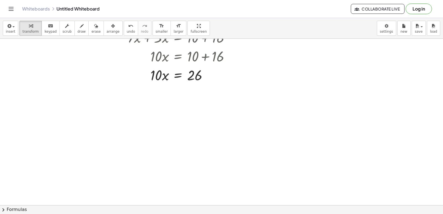
scroll to position [1780, 6]
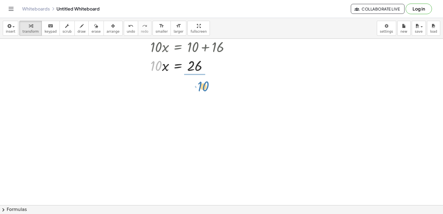
drag, startPoint x: 154, startPoint y: 67, endPoint x: 243, endPoint y: 84, distance: 90.6
click at [190, 89] on div at bounding box center [181, 89] width 112 height 28
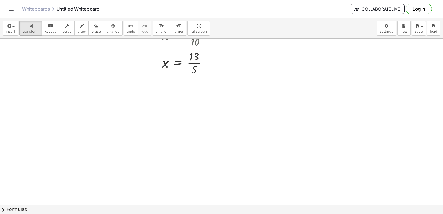
scroll to position [1836, 6]
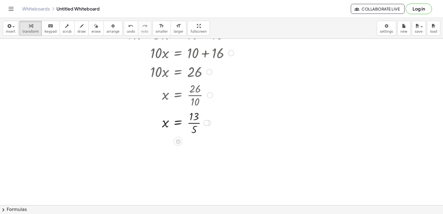
drag, startPoint x: 183, startPoint y: 95, endPoint x: 186, endPoint y: 90, distance: 5.7
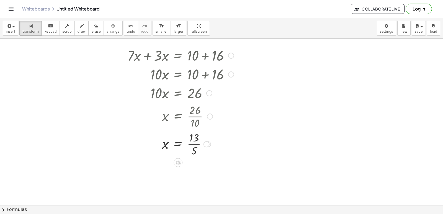
drag, startPoint x: 186, startPoint y: 90, endPoint x: 84, endPoint y: 64, distance: 105.2
click at [91, 26] on div "button" at bounding box center [95, 25] width 9 height 7
drag, startPoint x: 189, startPoint y: 129, endPoint x: 26, endPoint y: 125, distance: 162.9
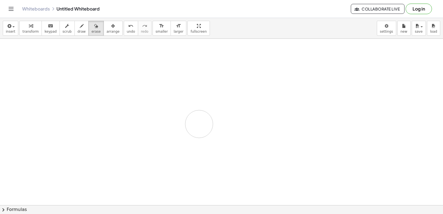
drag, startPoint x: 62, startPoint y: 108, endPoint x: 139, endPoint y: 99, distance: 77.9
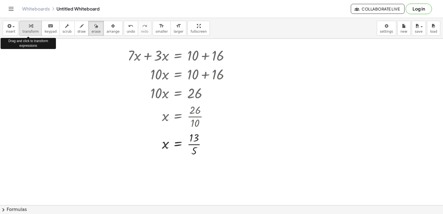
click at [29, 29] on icon "button" at bounding box center [31, 26] width 4 height 7
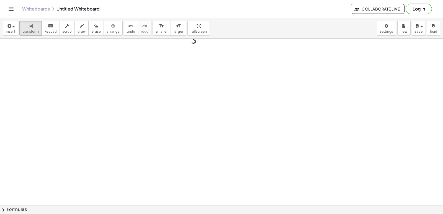
scroll to position [1891, 6]
drag, startPoint x: 147, startPoint y: 126, endPoint x: 144, endPoint y: 130, distance: 5.4
drag, startPoint x: 213, startPoint y: 149, endPoint x: 244, endPoint y: 152, distance: 30.9
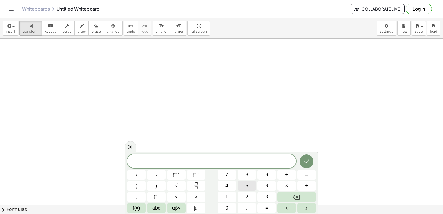
click at [254, 186] on button "5" at bounding box center [247, 186] width 19 height 10
click at [138, 177] on button "x" at bounding box center [136, 175] width 19 height 10
click at [283, 172] on button "+" at bounding box center [287, 175] width 19 height 10
click at [222, 173] on button "7" at bounding box center [227, 175] width 19 height 10
click at [162, 175] on button "y" at bounding box center [156, 175] width 19 height 10
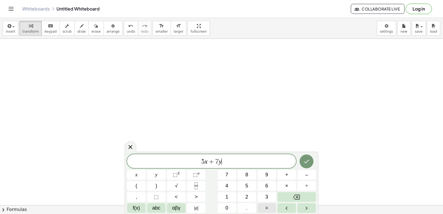
click at [263, 203] on button "=" at bounding box center [267, 208] width 19 height 10
click at [246, 194] on span "2" at bounding box center [246, 196] width 3 height 7
click at [229, 187] on button "4" at bounding box center [227, 186] width 19 height 10
click at [306, 159] on icon "Done" at bounding box center [306, 161] width 7 height 7
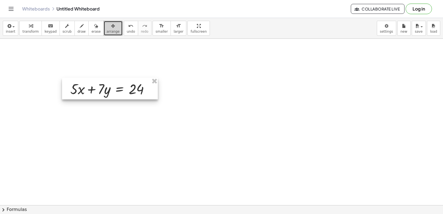
drag, startPoint x: 206, startPoint y: 101, endPoint x: 116, endPoint y: 74, distance: 93.8
click at [116, 78] on div at bounding box center [110, 89] width 96 height 22
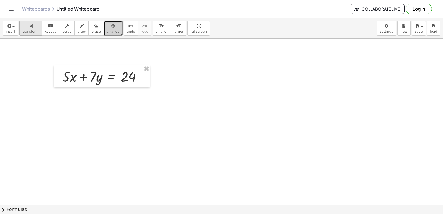
click at [32, 31] on span "transform" at bounding box center [30, 32] width 16 height 4
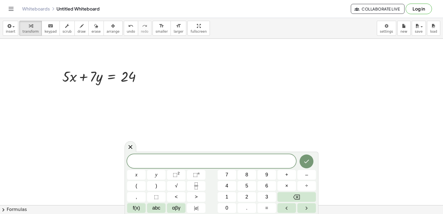
drag, startPoint x: 292, startPoint y: 103, endPoint x: 263, endPoint y: 93, distance: 30.2
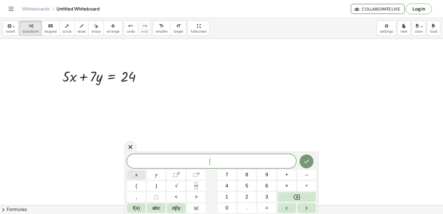
click at [140, 171] on button "x" at bounding box center [136, 175] width 19 height 10
click at [265, 207] on button "=" at bounding box center [267, 208] width 19 height 10
click at [239, 194] on button "2" at bounding box center [247, 197] width 19 height 10
click at [300, 157] on div at bounding box center [307, 161] width 19 height 14
click at [306, 157] on button "Done" at bounding box center [307, 162] width 14 height 14
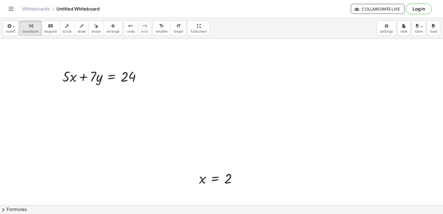
click at [108, 31] on span "arrange" at bounding box center [113, 32] width 13 height 4
drag, startPoint x: 206, startPoint y: 184, endPoint x: 206, endPoint y: 74, distance: 109.7
click at [208, 36] on div at bounding box center [221, 25] width 55 height 21
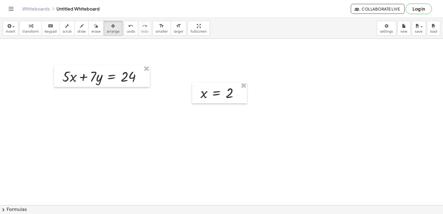
scroll to position [1808, 6]
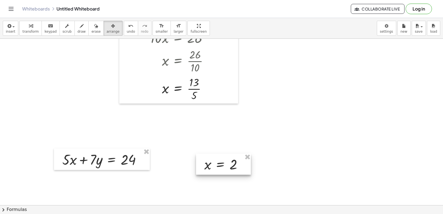
drag, startPoint x: 208, startPoint y: 172, endPoint x: 211, endPoint y: 160, distance: 12.8
click at [211, 160] on div at bounding box center [223, 164] width 55 height 21
drag, startPoint x: 27, startPoint y: 27, endPoint x: 68, endPoint y: 45, distance: 45.8
click at [29, 28] on icon "button" at bounding box center [31, 26] width 4 height 7
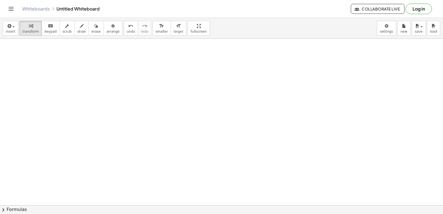
scroll to position [2002, 6]
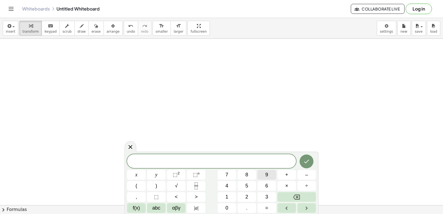
click at [264, 172] on button "9" at bounding box center [267, 175] width 19 height 10
click at [153, 173] on button "y" at bounding box center [156, 175] width 19 height 10
click at [304, 172] on button "–" at bounding box center [307, 175] width 19 height 10
click at [249, 183] on button "5" at bounding box center [247, 186] width 19 height 10
click at [140, 173] on button "x" at bounding box center [136, 175] width 19 height 10
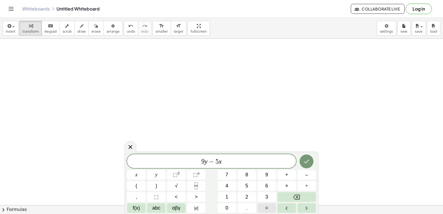
click at [266, 206] on span "=" at bounding box center [266, 207] width 3 height 7
click at [225, 191] on div "9 y − 5 x = ​ x y ⬚ 2 ⬚ n 7 8 9 + – ( ) √ 4 5 6 × ÷ , ⬚ < > 1 2 3 f(x) abc αβγ …" at bounding box center [221, 183] width 189 height 59
click at [222, 171] on button "7" at bounding box center [227, 175] width 19 height 10
click at [303, 192] on div "9 y − 5 x = 7 ​ x y ⬚ 2 ⬚ n 7 8 9 + – ( ) √ 4 5 6 × ÷ , ⬚ < > 1 2 3 f(x) abc αβ…" at bounding box center [221, 183] width 189 height 59
click at [224, 192] on button "1" at bounding box center [227, 197] width 19 height 10
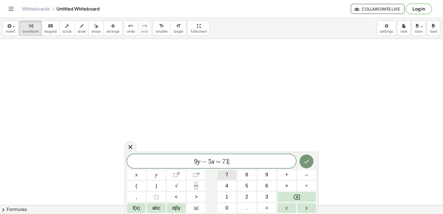
click at [222, 172] on button "7" at bounding box center [227, 175] width 19 height 10
click at [303, 192] on div "9 y − 5 x = 7 1 7 x y ⬚ 2 ⬚ n 7 8 9 + – ( ) √ 4 5 6 × ÷ , ⬚ < > 1 2 3 f(x) abc …" at bounding box center [221, 183] width 189 height 59
click at [224, 162] on span "9 y − 5 x = 7 ​ 1 7" at bounding box center [211, 162] width 169 height 8
click at [296, 195] on icon "Backspace" at bounding box center [296, 197] width 7 height 5
click at [308, 158] on button "Done" at bounding box center [307, 162] width 14 height 14
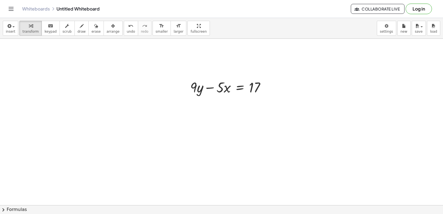
scroll to position [2030, 6]
drag, startPoint x: 210, startPoint y: 155, endPoint x: 231, endPoint y: 153, distance: 20.6
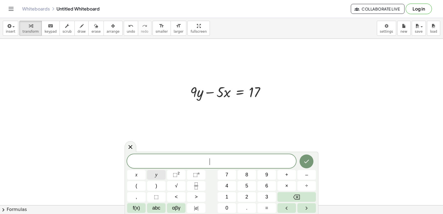
click at [157, 175] on span "y" at bounding box center [156, 174] width 2 height 7
click at [267, 207] on span "=" at bounding box center [266, 207] width 3 height 7
click at [265, 194] on button "3" at bounding box center [267, 197] width 19 height 10
click at [307, 159] on icon "Done" at bounding box center [306, 161] width 7 height 7
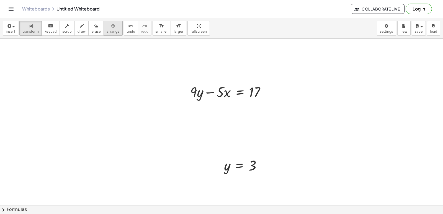
click at [107, 31] on span "arrange" at bounding box center [113, 32] width 13 height 4
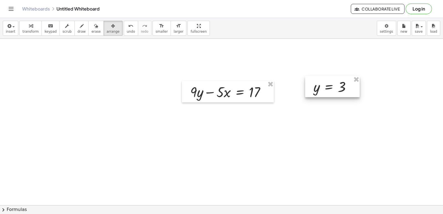
drag, startPoint x: 230, startPoint y: 168, endPoint x: 320, endPoint y: 102, distance: 111.6
click at [320, 92] on div at bounding box center [332, 86] width 55 height 21
click at [30, 28] on div "button" at bounding box center [30, 25] width 16 height 7
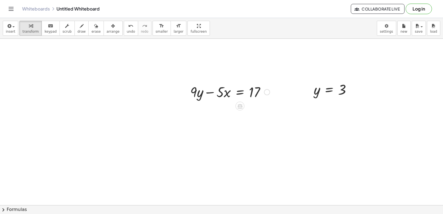
click at [195, 95] on div at bounding box center [230, 91] width 85 height 19
drag, startPoint x: 196, startPoint y: 94, endPoint x: 216, endPoint y: 88, distance: 21.7
click at [216, 88] on div at bounding box center [230, 91] width 85 height 19
drag, startPoint x: 207, startPoint y: 91, endPoint x: 213, endPoint y: 92, distance: 6.7
click at [213, 92] on div at bounding box center [230, 91] width 85 height 19
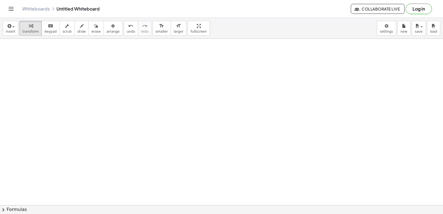
scroll to position [2168, 6]
drag, startPoint x: 288, startPoint y: 124, endPoint x: 272, endPoint y: 115, distance: 18.4
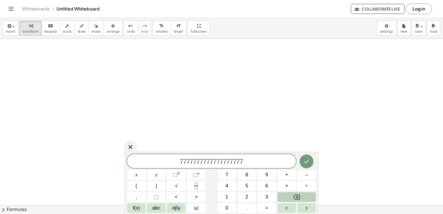
click at [299, 195] on icon "Backspace" at bounding box center [296, 197] width 7 height 5
drag, startPoint x: 134, startPoint y: 148, endPoint x: 141, endPoint y: 153, distance: 9.0
click at [141, 153] on div "x y ⬚ 2 ⬚ n 7 8 9 + – ( ) √ 4 5 6 × ÷ , ⬚ < > 1 2 3 f(x) abc αβγ | a | 0 . =" at bounding box center [222, 183] width 194 height 63
click at [132, 152] on div at bounding box center [131, 146] width 12 height 11
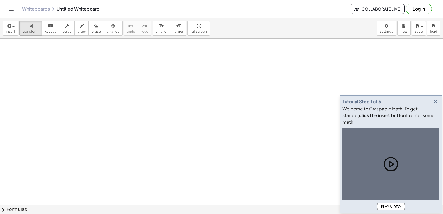
click at [437, 105] on icon "button" at bounding box center [435, 101] width 7 height 7
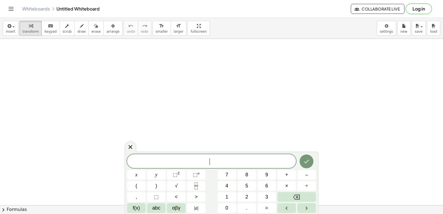
drag, startPoint x: 273, startPoint y: 126, endPoint x: 275, endPoint y: 122, distance: 4.6
click at [133, 145] on icon at bounding box center [130, 147] width 7 height 7
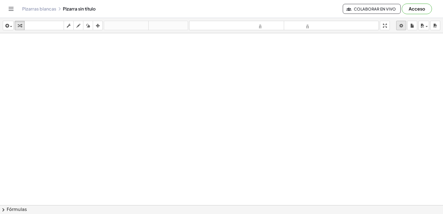
click at [398, 27] on body "Actividades matemáticas fáciles de comprender Empezar Banco de actividades Trab…" at bounding box center [221, 107] width 443 height 214
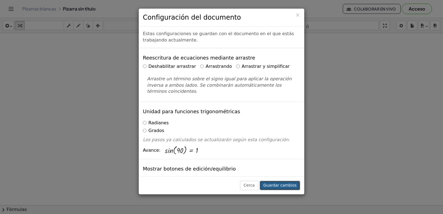
click at [289, 185] on font "Guardar cambios" at bounding box center [279, 185] width 33 height 4
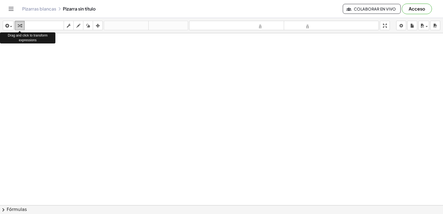
click at [18, 24] on icon "button" at bounding box center [20, 25] width 4 height 7
click at [169, 82] on div at bounding box center [221, 217] width 443 height 369
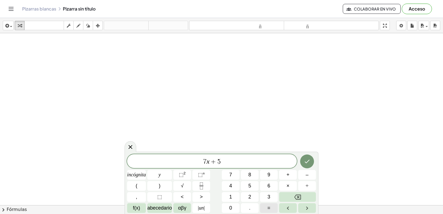
click at [270, 207] on font "=" at bounding box center [269, 208] width 3 height 6
click at [312, 160] on button "Hecho" at bounding box center [307, 162] width 14 height 14
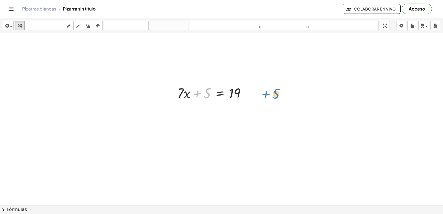
drag, startPoint x: 206, startPoint y: 89, endPoint x: 263, endPoint y: 86, distance: 56.9
click at [263, 87] on div "+ 5 + · 7 · x + 5 = 19" at bounding box center [221, 217] width 443 height 369
click at [249, 112] on div at bounding box center [224, 111] width 99 height 19
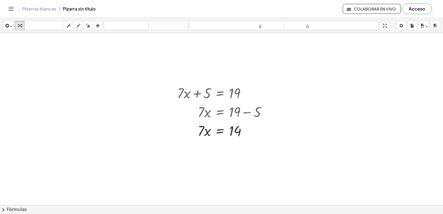
drag, startPoint x: 179, startPoint y: 91, endPoint x: 209, endPoint y: 69, distance: 36.7
click at [212, 61] on div "+ · 7 · x + 5 = 19 · 7 · x = + 19 − 5 · 7 · x = 14" at bounding box center [221, 217] width 443 height 369
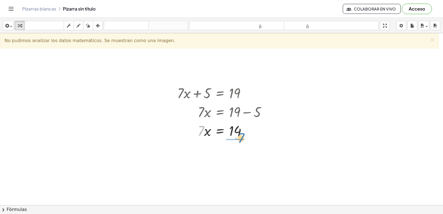
drag, startPoint x: 201, startPoint y: 131, endPoint x: 238, endPoint y: 130, distance: 36.9
click at [239, 137] on div at bounding box center [224, 130] width 99 height 19
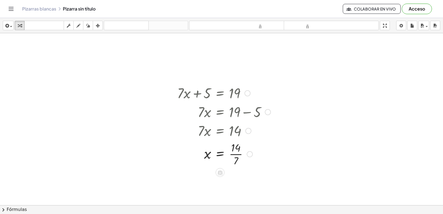
click at [249, 152] on div at bounding box center [250, 154] width 6 height 6
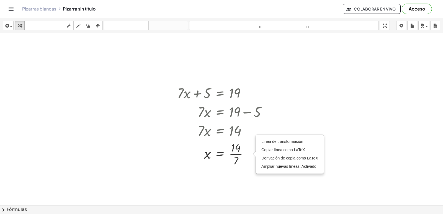
click at [304, 82] on div at bounding box center [221, 217] width 443 height 369
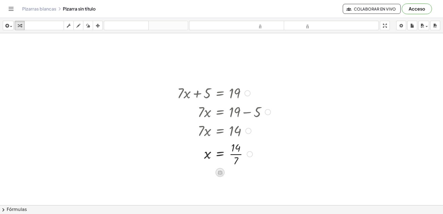
click at [221, 170] on icon at bounding box center [220, 173] width 6 height 6
click at [313, 84] on div at bounding box center [221, 217] width 443 height 369
click at [55, 104] on div at bounding box center [221, 217] width 443 height 369
drag, startPoint x: 55, startPoint y: 104, endPoint x: 70, endPoint y: 64, distance: 42.0
click at [73, 67] on div at bounding box center [221, 217] width 443 height 369
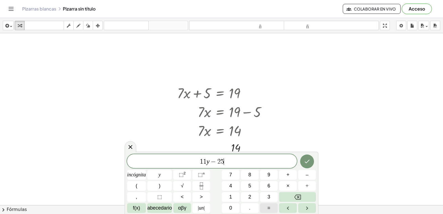
click at [273, 208] on button "=" at bounding box center [269, 208] width 18 height 10
click at [307, 166] on button "Hecho" at bounding box center [307, 162] width 14 height 14
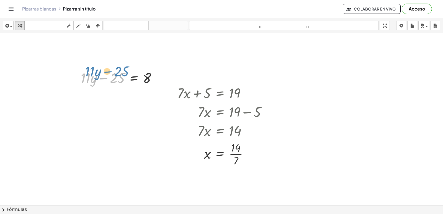
drag, startPoint x: 140, startPoint y: 56, endPoint x: 118, endPoint y: 77, distance: 30.8
drag, startPoint x: 116, startPoint y: 73, endPoint x: 173, endPoint y: 70, distance: 56.9
click at [173, 70] on div "+ · 7 · x + 5 = 19 · 7 · x = + 19 − 5 · 7 · x = 14 · 7 x = 14 · Línea de transf…" at bounding box center [221, 217] width 443 height 369
drag, startPoint x: 176, startPoint y: 70, endPoint x: 158, endPoint y: 76, distance: 18.5
click at [158, 76] on div at bounding box center [149, 77] width 86 height 19
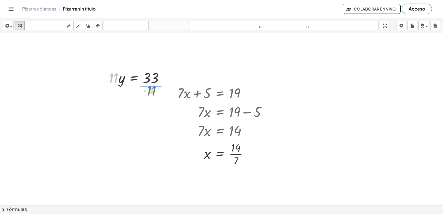
drag, startPoint x: 111, startPoint y: 74, endPoint x: 147, endPoint y: 85, distance: 37.4
drag, startPoint x: 147, startPoint y: 85, endPoint x: 152, endPoint y: 74, distance: 12.0
click at [152, 74] on div at bounding box center [144, 78] width 56 height 28
click at [163, 79] on div at bounding box center [165, 78] width 6 height 6
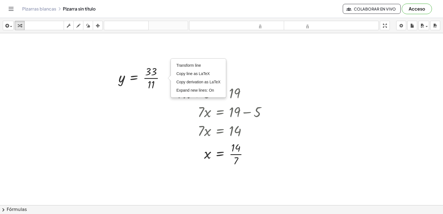
click at [160, 114] on div at bounding box center [221, 217] width 443 height 369
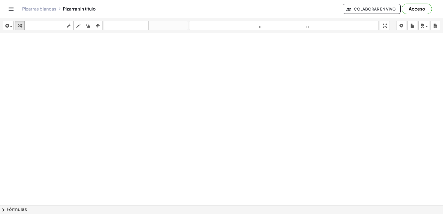
scroll to position [139, 0]
drag, startPoint x: 172, startPoint y: 93, endPoint x: 254, endPoint y: 98, distance: 82.5
click at [246, 99] on div at bounding box center [221, 79] width 443 height 369
drag, startPoint x: 89, startPoint y: 84, endPoint x: 99, endPoint y: 83, distance: 9.7
click at [89, 83] on div at bounding box center [221, 79] width 443 height 369
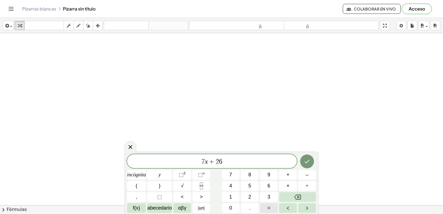
click at [280, 195] on div "7 x + 2 6 ​ incógnita y ⬚ 2 ⬚ n 7 8 9 + – ( ) √ 4 5 6 × ÷ , ⬚ < > 1 2 3 f(x) ab…" at bounding box center [221, 183] width 189 height 59
click at [267, 203] on div "7 x + 2 6 ​ incógnita y ⬚ 2 ⬚ n 7 8 9 + – ( ) √ 4 5 6 × ÷ , ⬚ < > 1 2 3 f(x) ab…" at bounding box center [221, 183] width 189 height 59
click at [274, 206] on button "=" at bounding box center [269, 208] width 18 height 10
click at [308, 159] on icon "Hecho" at bounding box center [307, 161] width 7 height 7
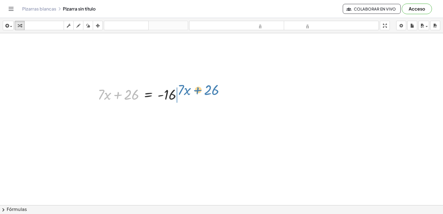
drag, startPoint x: 128, startPoint y: 96, endPoint x: 208, endPoint y: 91, distance: 79.7
click at [208, 91] on div "+ · 7 · x + 5 = 19 · 7 · x = + 19 − 5 · 7 · x = 14 · 7 x = 14 · Línea de transf…" at bounding box center [221, 79] width 443 height 369
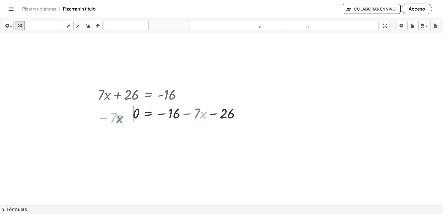
drag, startPoint x: 206, startPoint y: 113, endPoint x: 122, endPoint y: 117, distance: 83.8
click at [122, 117] on div at bounding box center [171, 113] width 153 height 19
drag, startPoint x: 186, startPoint y: 114, endPoint x: 190, endPoint y: 117, distance: 4.9
click at [190, 117] on div at bounding box center [158, 113] width 126 height 19
click at [187, 114] on div at bounding box center [158, 113] width 126 height 19
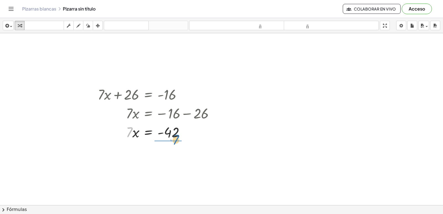
drag, startPoint x: 131, startPoint y: 132, endPoint x: 177, endPoint y: 139, distance: 46.9
click at [177, 139] on div at bounding box center [158, 131] width 126 height 19
click at [147, 174] on icon at bounding box center [149, 174] width 6 height 6
click at [267, 172] on div at bounding box center [221, 79] width 443 height 369
click at [355, 76] on div at bounding box center [221, 79] width 443 height 369
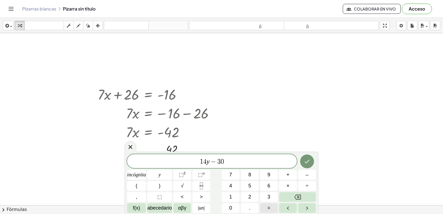
click at [267, 210] on button "=" at bounding box center [269, 208] width 18 height 10
click at [308, 162] on icon "Hecho" at bounding box center [307, 161] width 7 height 7
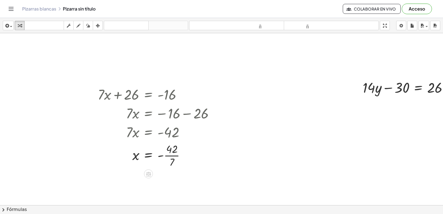
scroll to position [139, 19]
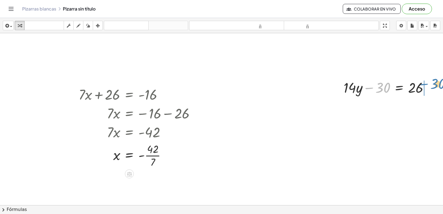
drag, startPoint x: 379, startPoint y: 86, endPoint x: 433, endPoint y: 85, distance: 54.0
click at [433, 85] on div at bounding box center [388, 87] width 95 height 19
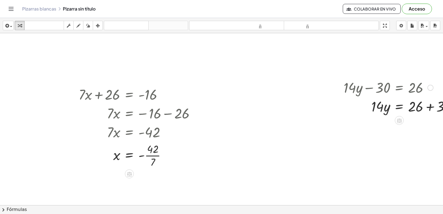
click at [430, 107] on div at bounding box center [402, 106] width 123 height 19
drag, startPoint x: 373, startPoint y: 121, endPoint x: 422, endPoint y: 131, distance: 49.3
click at [422, 131] on div at bounding box center [402, 125] width 123 height 19
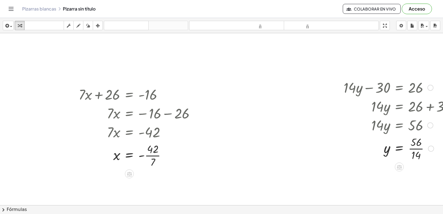
click at [414, 146] on div at bounding box center [402, 148] width 123 height 28
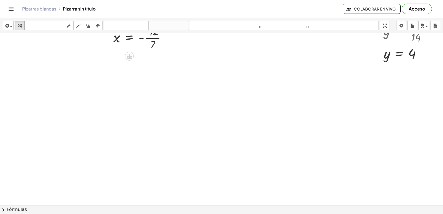
scroll to position [257, 19]
click at [51, 94] on div at bounding box center [224, 35] width 486 height 516
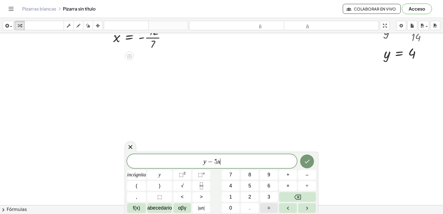
click at [263, 207] on button "=" at bounding box center [269, 208] width 18 height 10
click at [307, 160] on icon "Hecho" at bounding box center [307, 161] width 7 height 7
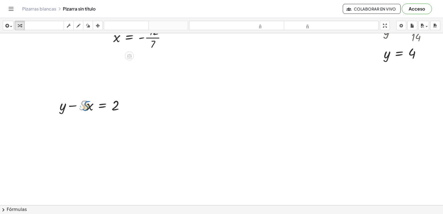
drag, startPoint x: 86, startPoint y: 107, endPoint x: 89, endPoint y: 107, distance: 3.4
click at [89, 107] on div at bounding box center [94, 105] width 75 height 19
drag, startPoint x: 91, startPoint y: 107, endPoint x: 94, endPoint y: 107, distance: 3.6
click at [94, 107] on div at bounding box center [94, 105] width 75 height 19
drag, startPoint x: 86, startPoint y: 104, endPoint x: 82, endPoint y: 101, distance: 4.5
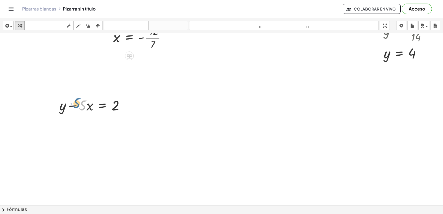
click at [82, 101] on div at bounding box center [94, 105] width 75 height 19
drag, startPoint x: 76, startPoint y: 105, endPoint x: 129, endPoint y: 105, distance: 53.5
click at [129, 105] on div at bounding box center [94, 105] width 75 height 19
click at [125, 125] on div at bounding box center [108, 123] width 102 height 19
click at [263, 89] on div at bounding box center [224, 35] width 486 height 516
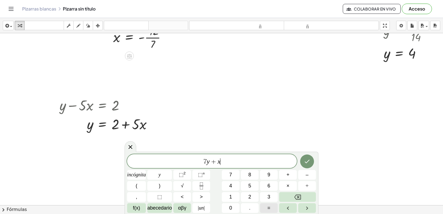
click at [272, 205] on button "=" at bounding box center [269, 208] width 18 height 10
click at [309, 164] on icon "Hecho" at bounding box center [307, 161] width 7 height 7
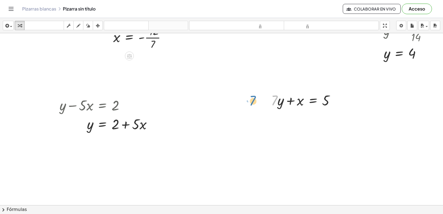
drag, startPoint x: 277, startPoint y: 101, endPoint x: 265, endPoint y: 102, distance: 12.5
click at [268, 101] on div "· 7 + · y + · 7 · y + x = 5" at bounding box center [303, 100] width 81 height 22
click at [288, 99] on div at bounding box center [305, 100] width 74 height 19
drag, startPoint x: 281, startPoint y: 99, endPoint x: 276, endPoint y: 103, distance: 5.7
click at [276, 103] on div at bounding box center [305, 100] width 74 height 19
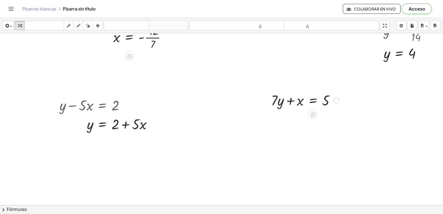
drag, startPoint x: 276, startPoint y: 99, endPoint x: 276, endPoint y: 103, distance: 4.5
drag, startPoint x: 276, startPoint y: 103, endPoint x: 346, endPoint y: 101, distance: 69.8
click at [208, 147] on div at bounding box center [224, 35] width 486 height 516
click at [214, 123] on div at bounding box center [224, 35] width 486 height 516
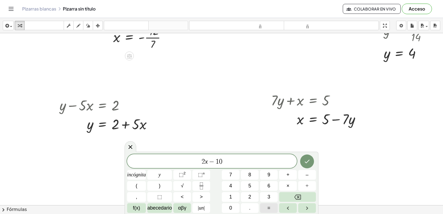
click at [267, 204] on button "=" at bounding box center [269, 208] width 18 height 10
click at [308, 161] on icon "Hecho" at bounding box center [307, 161] width 7 height 7
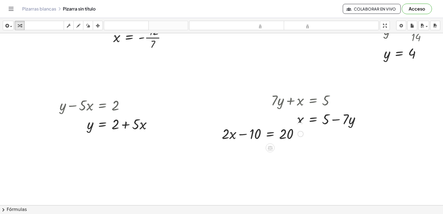
click at [260, 138] on div at bounding box center [262, 133] width 87 height 19
drag, startPoint x: 198, startPoint y: 172, endPoint x: 188, endPoint y: 175, distance: 9.9
click at [188, 175] on div at bounding box center [224, 35] width 486 height 516
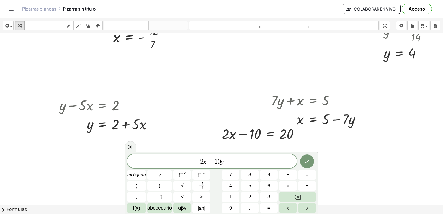
click at [273, 203] on div "2 x − 1 0 y ​ incógnita y ⬚ 2 ⬚ n 7 8 9 + – ( ) √ 4 5 6 × ÷ , ⬚ < > 1 2 3 f(x) …" at bounding box center [221, 183] width 189 height 59
click at [271, 209] on button "=" at bounding box center [269, 208] width 18 height 10
click at [305, 161] on icon "Hecho" at bounding box center [307, 161] width 7 height 7
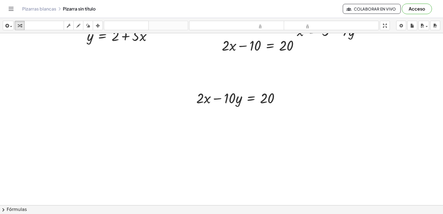
scroll to position [348, 19]
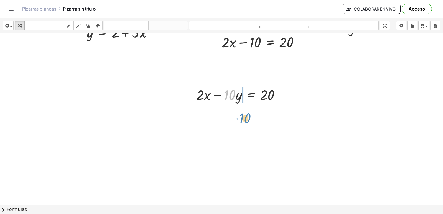
drag, startPoint x: 230, startPoint y: 96, endPoint x: 237, endPoint y: 108, distance: 13.9
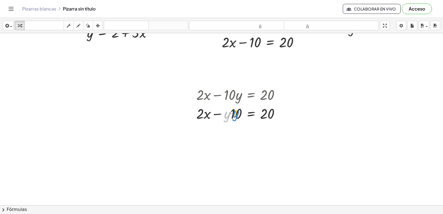
drag, startPoint x: 226, startPoint y: 113, endPoint x: 235, endPoint y: 111, distance: 8.7
click at [235, 111] on div at bounding box center [241, 113] width 94 height 19
drag, startPoint x: 228, startPoint y: 116, endPoint x: 243, endPoint y: 115, distance: 14.7
click at [244, 115] on div at bounding box center [241, 113] width 94 height 19
drag, startPoint x: 218, startPoint y: 115, endPoint x: 278, endPoint y: 117, distance: 59.6
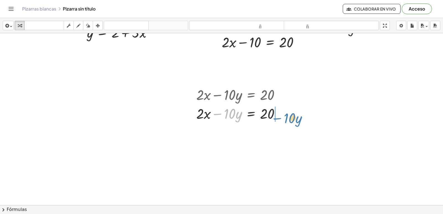
click at [278, 117] on div at bounding box center [241, 113] width 94 height 19
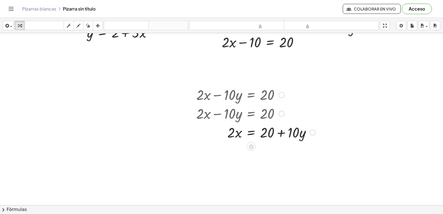
click at [278, 132] on div at bounding box center [256, 132] width 125 height 19
drag, startPoint x: 235, startPoint y: 133, endPoint x: 275, endPoint y: 145, distance: 42.5
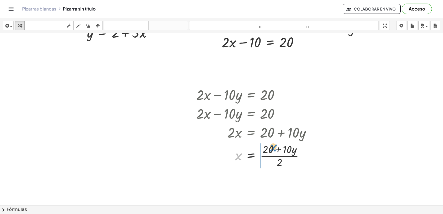
drag, startPoint x: 241, startPoint y: 156, endPoint x: 275, endPoint y: 147, distance: 35.7
click at [275, 147] on div at bounding box center [256, 156] width 125 height 28
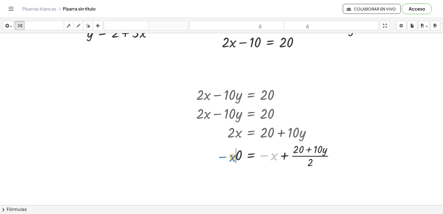
drag, startPoint x: 274, startPoint y: 157, endPoint x: 231, endPoint y: 158, distance: 43.0
click at [231, 158] on div at bounding box center [268, 156] width 148 height 28
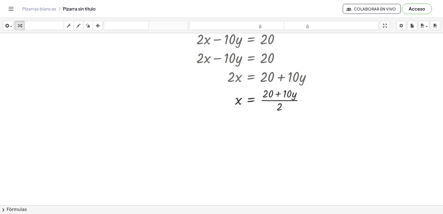
scroll to position [404, 19]
drag, startPoint x: 278, startPoint y: 109, endPoint x: 278, endPoint y: 102, distance: 6.9
click at [278, 102] on div at bounding box center [256, 100] width 125 height 28
drag, startPoint x: 269, startPoint y: 128, endPoint x: 309, endPoint y: 129, distance: 39.9
click at [270, 128] on div at bounding box center [257, 128] width 126 height 28
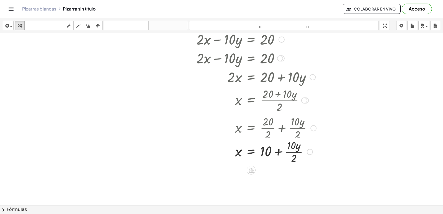
click at [251, 40] on div "+ · 2 · x − · 10 · y = 20 + · 2 · x − · y · 10 = 20 + · 2 · x − · 10 · y = 20 ·…" at bounding box center [251, 40] width 0 height 0
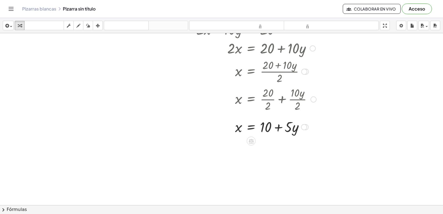
scroll to position [487, 19]
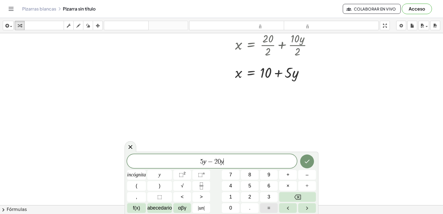
click at [274, 205] on button "=" at bounding box center [269, 208] width 18 height 10
click at [309, 160] on icon "Hecho" at bounding box center [307, 162] width 5 height 4
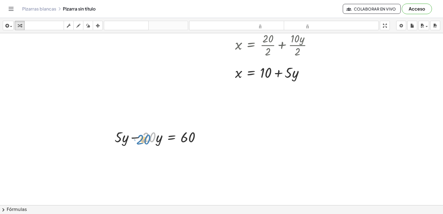
drag, startPoint x: 150, startPoint y: 137, endPoint x: 137, endPoint y: 132, distance: 14.3
click at [137, 132] on div at bounding box center [160, 136] width 96 height 19
drag, startPoint x: 136, startPoint y: 138, endPoint x: 149, endPoint y: 143, distance: 13.4
click at [197, 137] on div at bounding box center [160, 136] width 96 height 19
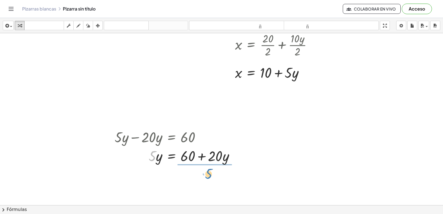
drag, startPoint x: 154, startPoint y: 154, endPoint x: 205, endPoint y: 164, distance: 51.8
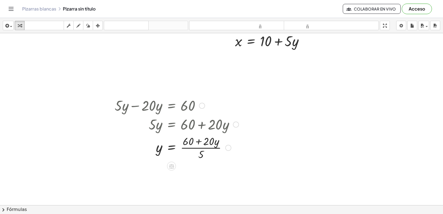
scroll to position [520, 19]
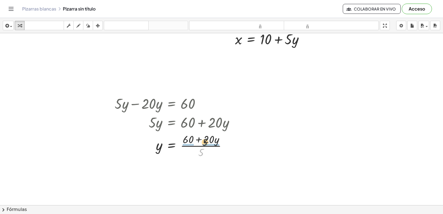
click at [205, 144] on div at bounding box center [177, 146] width 130 height 28
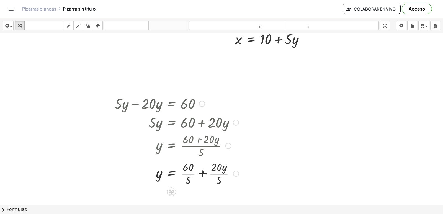
drag, startPoint x: 187, startPoint y: 175, endPoint x: 211, endPoint y: 176, distance: 24.2
click at [190, 174] on div at bounding box center [177, 173] width 130 height 28
click at [216, 175] on div at bounding box center [177, 173] width 130 height 28
click at [214, 172] on div at bounding box center [177, 173] width 130 height 28
click at [191, 171] on div at bounding box center [177, 173] width 130 height 28
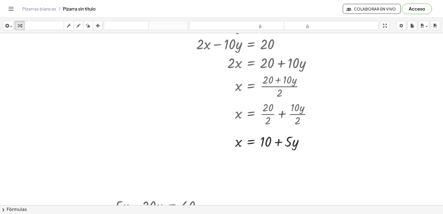
scroll to position [437, 19]
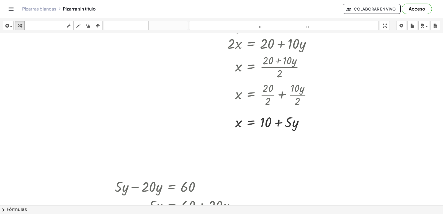
click at [58, 81] on div at bounding box center [224, 26] width 486 height 860
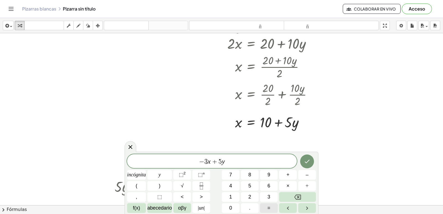
click at [265, 207] on button "=" at bounding box center [269, 208] width 18 height 10
click at [310, 159] on icon "Hecho" at bounding box center [307, 161] width 7 height 7
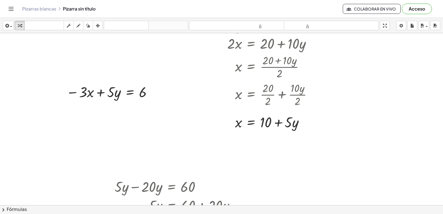
click at [374, 166] on div at bounding box center [224, 26] width 486 height 860
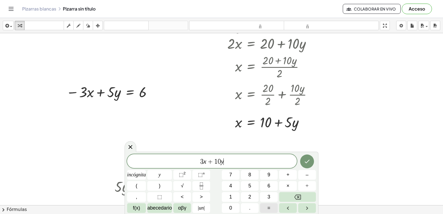
click at [273, 204] on button "=" at bounding box center [269, 208] width 18 height 10
click at [306, 160] on icon "Hecho" at bounding box center [307, 161] width 7 height 7
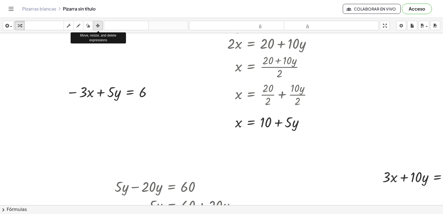
click at [96, 23] on div "button" at bounding box center [97, 25] width 7 height 7
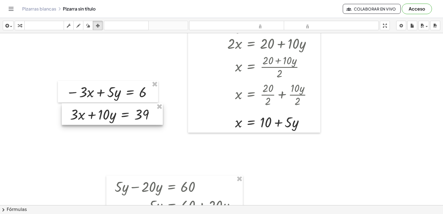
drag, startPoint x: 403, startPoint y: 178, endPoint x: 91, endPoint y: 115, distance: 318.4
click at [91, 115] on div at bounding box center [112, 114] width 101 height 22
drag, startPoint x: 99, startPoint y: 27, endPoint x: 94, endPoint y: 29, distance: 4.8
click at [98, 27] on icon "button" at bounding box center [98, 25] width 4 height 7
click at [19, 24] on icon "button" at bounding box center [20, 25] width 4 height 7
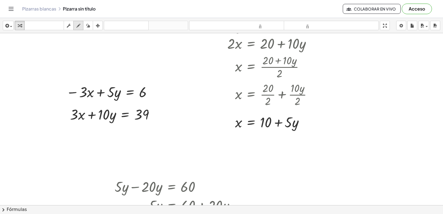
click at [82, 25] on div "button" at bounding box center [78, 25] width 7 height 7
drag, startPoint x: 89, startPoint y: 87, endPoint x: 78, endPoint y: 101, distance: 18.0
click at [78, 101] on div at bounding box center [229, 26] width 496 height 860
drag, startPoint x: 82, startPoint y: 107, endPoint x: 83, endPoint y: 122, distance: 14.7
click at [70, 122] on div at bounding box center [229, 26] width 496 height 860
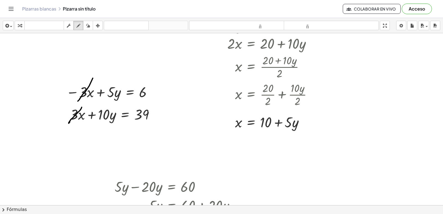
click at [20, 28] on icon "button" at bounding box center [20, 25] width 4 height 7
click at [104, 143] on div at bounding box center [229, 26] width 496 height 860
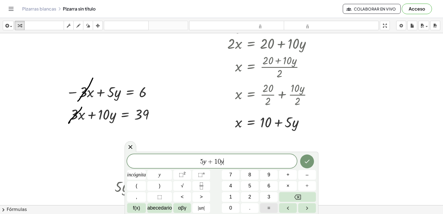
click at [271, 206] on button "=" at bounding box center [269, 208] width 18 height 10
click at [309, 160] on icon "Hecho" at bounding box center [307, 161] width 7 height 7
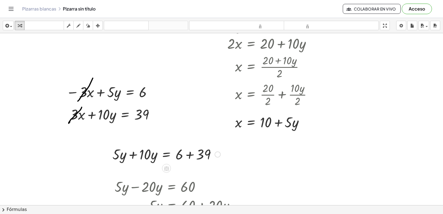
click at [130, 151] on div at bounding box center [167, 154] width 114 height 19
click at [189, 156] on div at bounding box center [179, 154] width 87 height 19
click at [99, 25] on icon "button" at bounding box center [98, 25] width 4 height 7
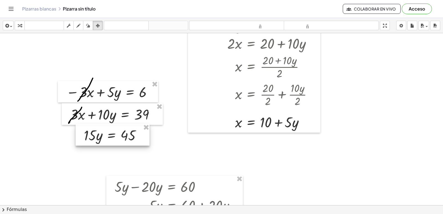
drag, startPoint x: 178, startPoint y: 158, endPoint x: 123, endPoint y: 139, distance: 58.1
click at [123, 139] on div at bounding box center [113, 135] width 74 height 22
drag, startPoint x: 22, startPoint y: 25, endPoint x: 38, endPoint y: 35, distance: 18.9
click at [22, 26] on div "button" at bounding box center [19, 25] width 7 height 7
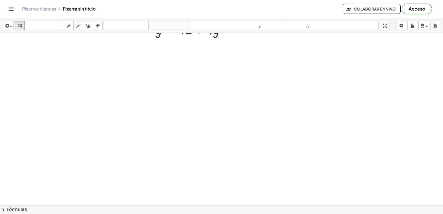
scroll to position [692, 19]
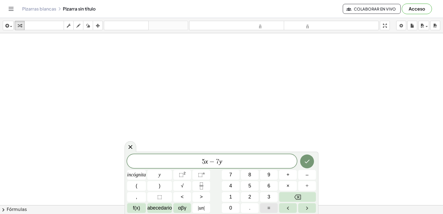
click at [270, 206] on font "=" at bounding box center [269, 208] width 3 height 6
click at [306, 163] on icon "Hecho" at bounding box center [307, 161] width 7 height 7
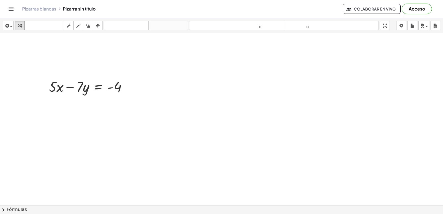
drag, startPoint x: 67, startPoint y: 99, endPoint x: 73, endPoint y: 106, distance: 9.2
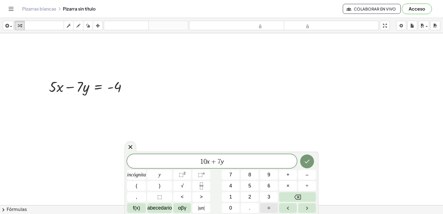
click at [272, 207] on button "=" at bounding box center [269, 208] width 18 height 10
click at [311, 161] on button "Hecho" at bounding box center [307, 162] width 14 height 14
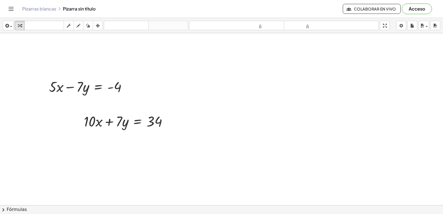
click at [101, 24] on div "button" at bounding box center [97, 25] width 7 height 7
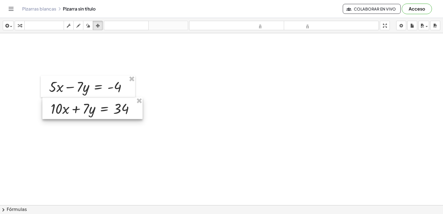
drag, startPoint x: 127, startPoint y: 113, endPoint x: 94, endPoint y: 100, distance: 35.6
click at [94, 100] on div at bounding box center [92, 109] width 100 height 22
click at [21, 24] on icon "button" at bounding box center [20, 25] width 4 height 7
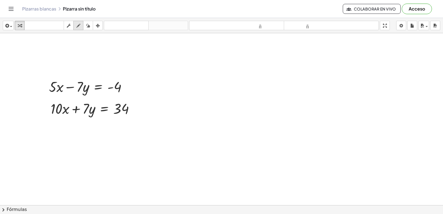
drag, startPoint x: 78, startPoint y: 21, endPoint x: 77, endPoint y: 26, distance: 5.6
click at [78, 24] on div "insertar Seleccione uno: Expresión matemática Función Texto Vídeo de YouTube Gr…" at bounding box center [221, 25] width 443 height 15
click at [91, 30] on div "transformar teclado teclado fregar dibujar borrar arreglar" at bounding box center [59, 25] width 88 height 9
drag, startPoint x: 86, startPoint y: 78, endPoint x: 98, endPoint y: 115, distance: 39.3
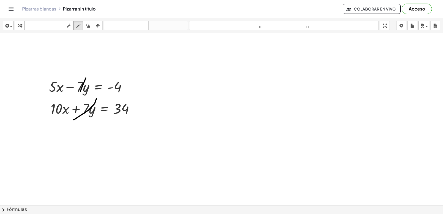
drag, startPoint x: 96, startPoint y: 99, endPoint x: 74, endPoint y: 120, distance: 31.0
drag, startPoint x: 77, startPoint y: 91, endPoint x: 76, endPoint y: 95, distance: 4.1
drag, startPoint x: 21, startPoint y: 26, endPoint x: 95, endPoint y: 130, distance: 126.9
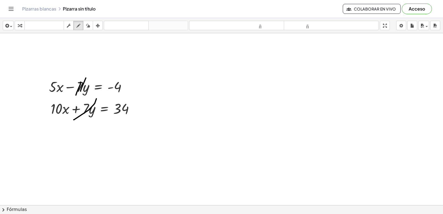
click at [21, 27] on icon "button" at bounding box center [20, 25] width 4 height 7
drag, startPoint x: 87, startPoint y: 132, endPoint x: 85, endPoint y: 130, distance: 2.9
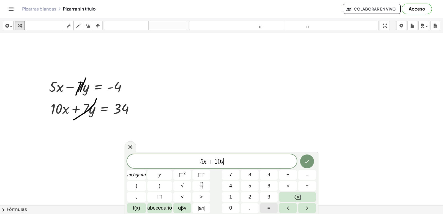
click at [273, 208] on button "=" at bounding box center [269, 208] width 18 height 10
click at [312, 165] on button "Hecho" at bounding box center [307, 162] width 14 height 14
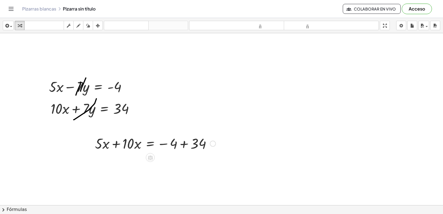
click at [116, 146] on div at bounding box center [155, 143] width 126 height 19
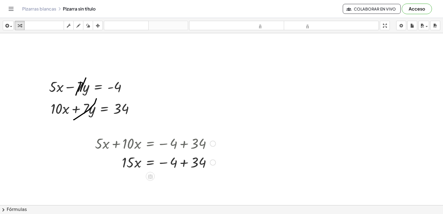
click at [184, 163] on div at bounding box center [155, 162] width 126 height 19
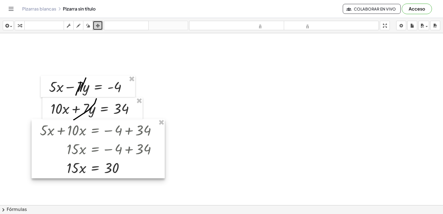
drag, startPoint x: 143, startPoint y: 128, endPoint x: 97, endPoint y: 167, distance: 60.8
click at [97, 167] on div at bounding box center [98, 148] width 133 height 59
drag, startPoint x: 21, startPoint y: 21, endPoint x: 23, endPoint y: 23, distance: 3.3
click at [21, 22] on button "transformar" at bounding box center [20, 25] width 10 height 9
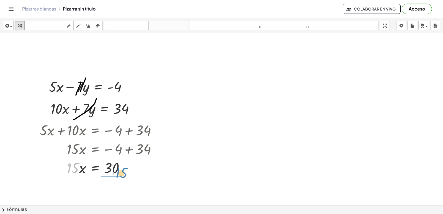
drag, startPoint x: 70, startPoint y: 167, endPoint x: 120, endPoint y: 172, distance: 51.0
click at [120, 172] on div at bounding box center [100, 167] width 126 height 19
drag, startPoint x: 117, startPoint y: 175, endPoint x: 106, endPoint y: 168, distance: 13.4
click at [108, 167] on div at bounding box center [100, 168] width 126 height 28
